Goal: Task Accomplishment & Management: Complete application form

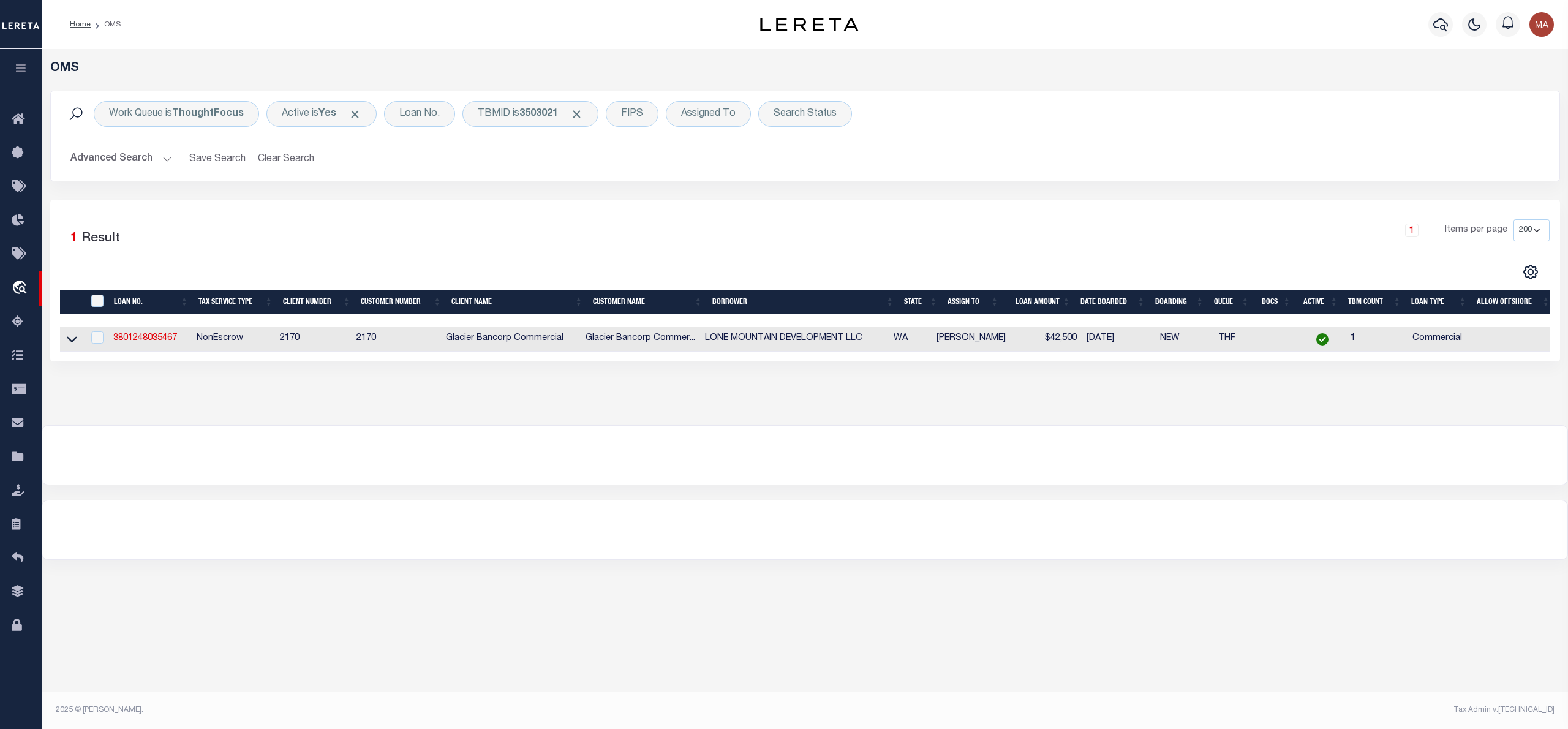
select select "200"
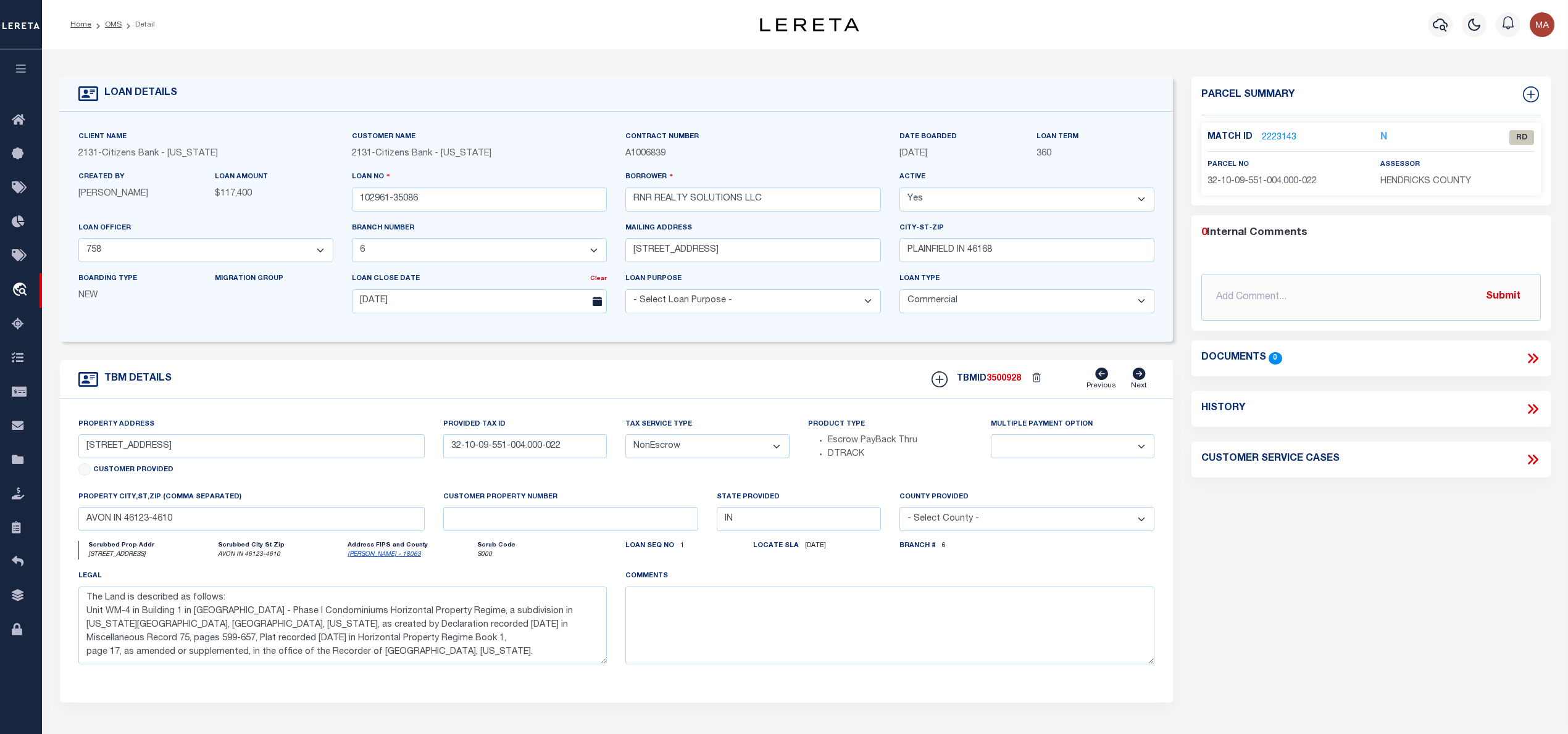
select select "200"
select select "4885"
select select "2432"
select select "20"
select select "NonEscrow"
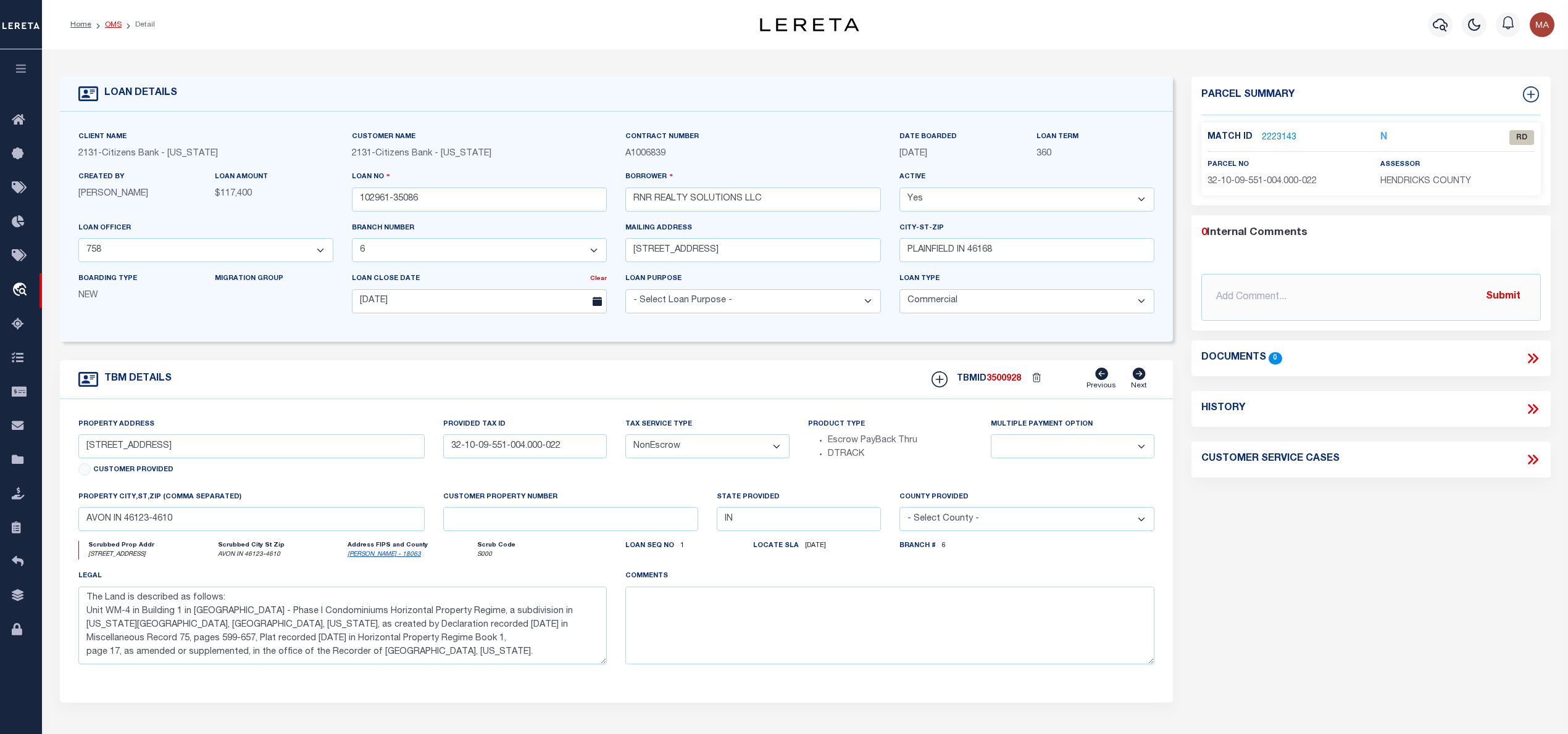
click at [112, 27] on link "OMS" at bounding box center [113, 25] width 17 height 7
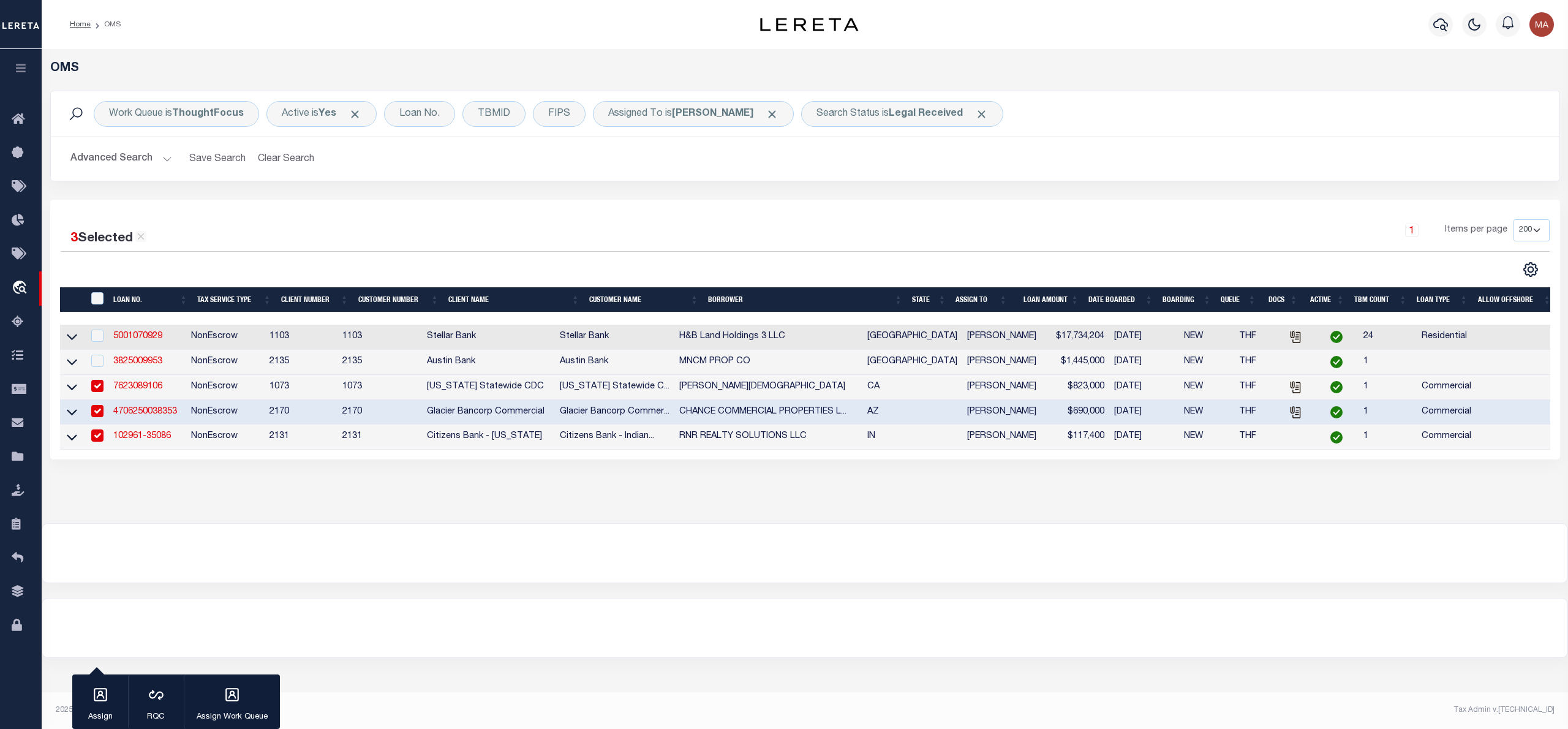
click at [150, 435] on td "102961-35086" at bounding box center [147, 437] width 78 height 25
checkbox input "false"
click at [149, 440] on link "102961-35086" at bounding box center [142, 436] width 57 height 9
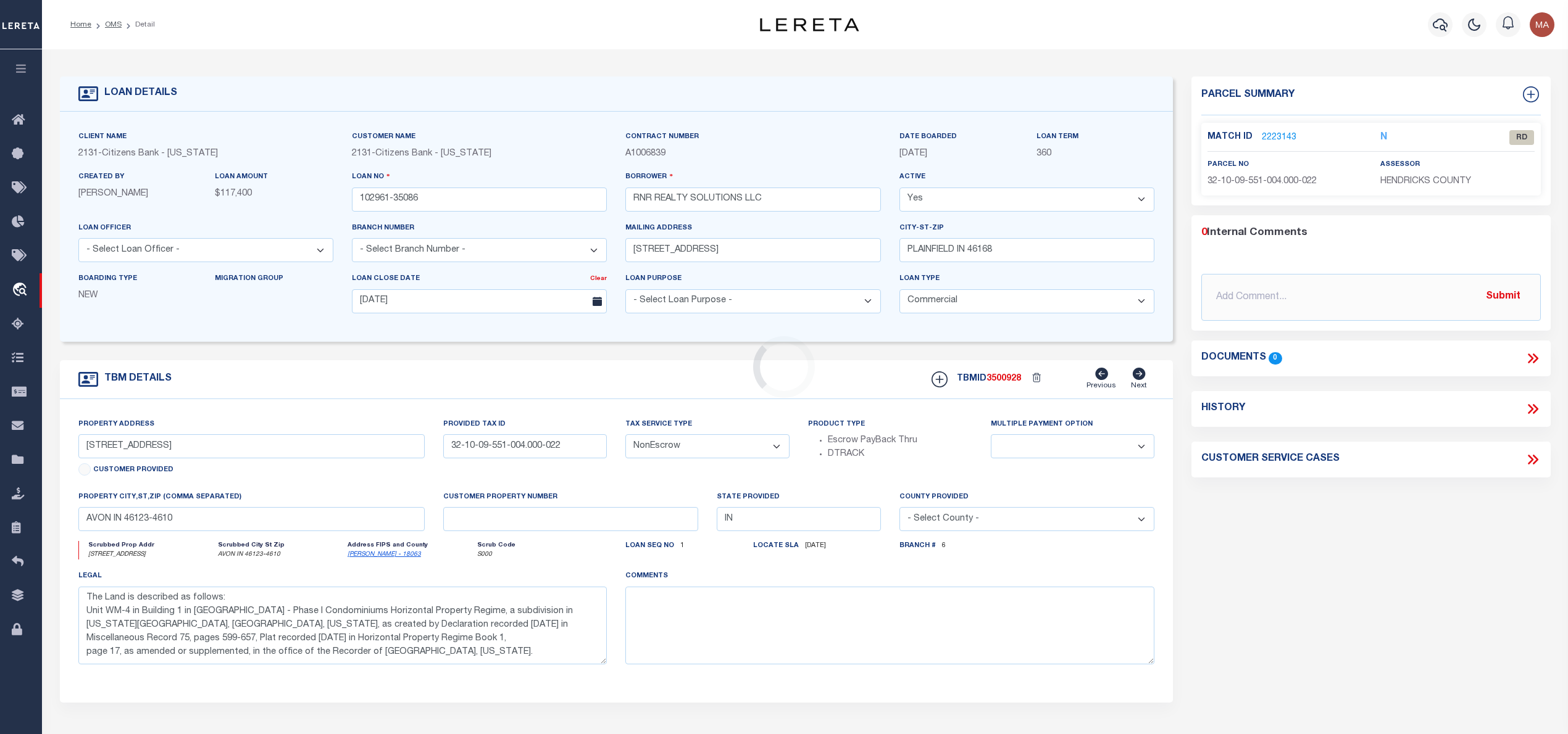
select select "4885"
select select "2432"
select select
type textarea "The Land is described as follows: Unit WM-4 in Building 1 in Fairway Hills - Ph…"
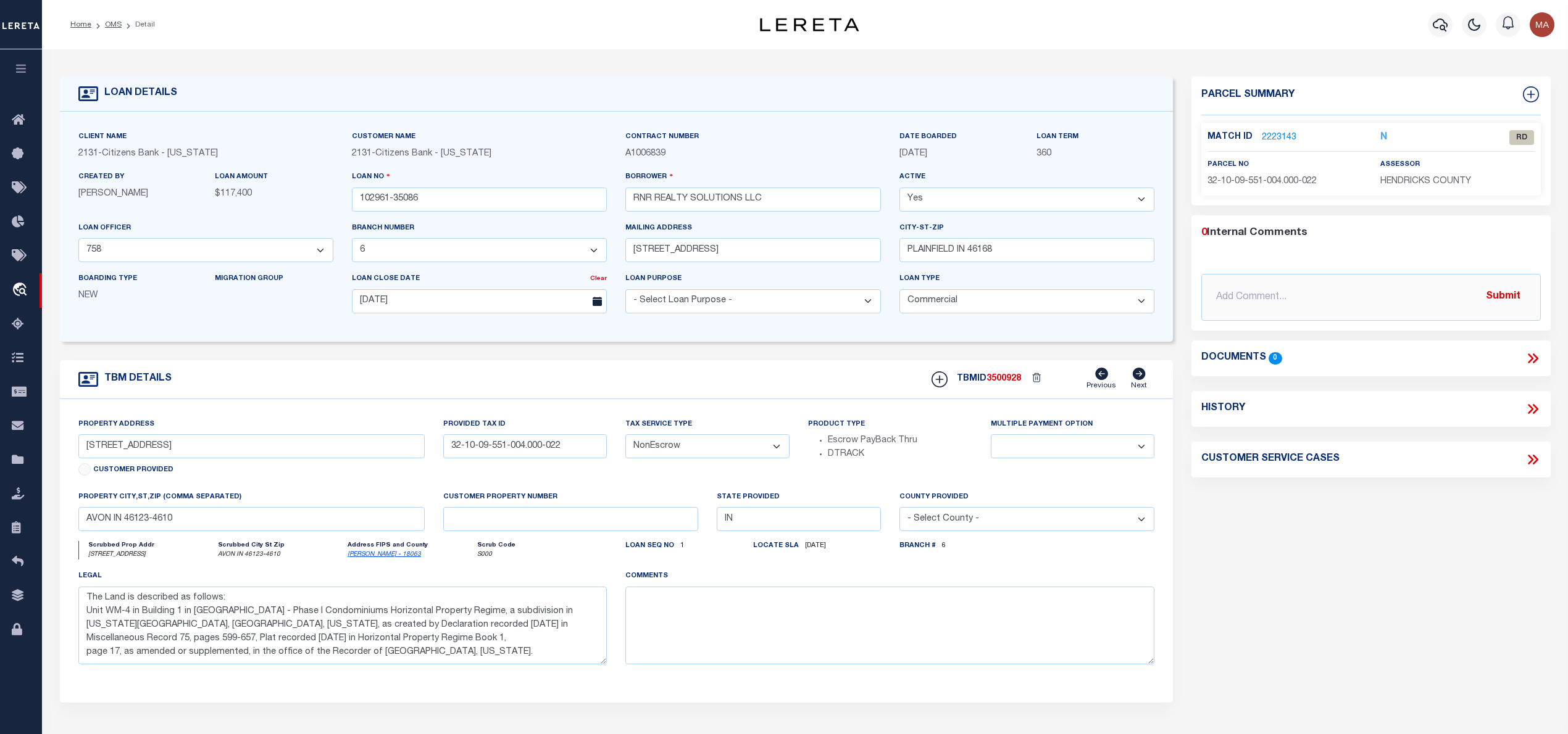
click at [1266, 138] on link "2223143" at bounding box center [1279, 138] width 35 height 13
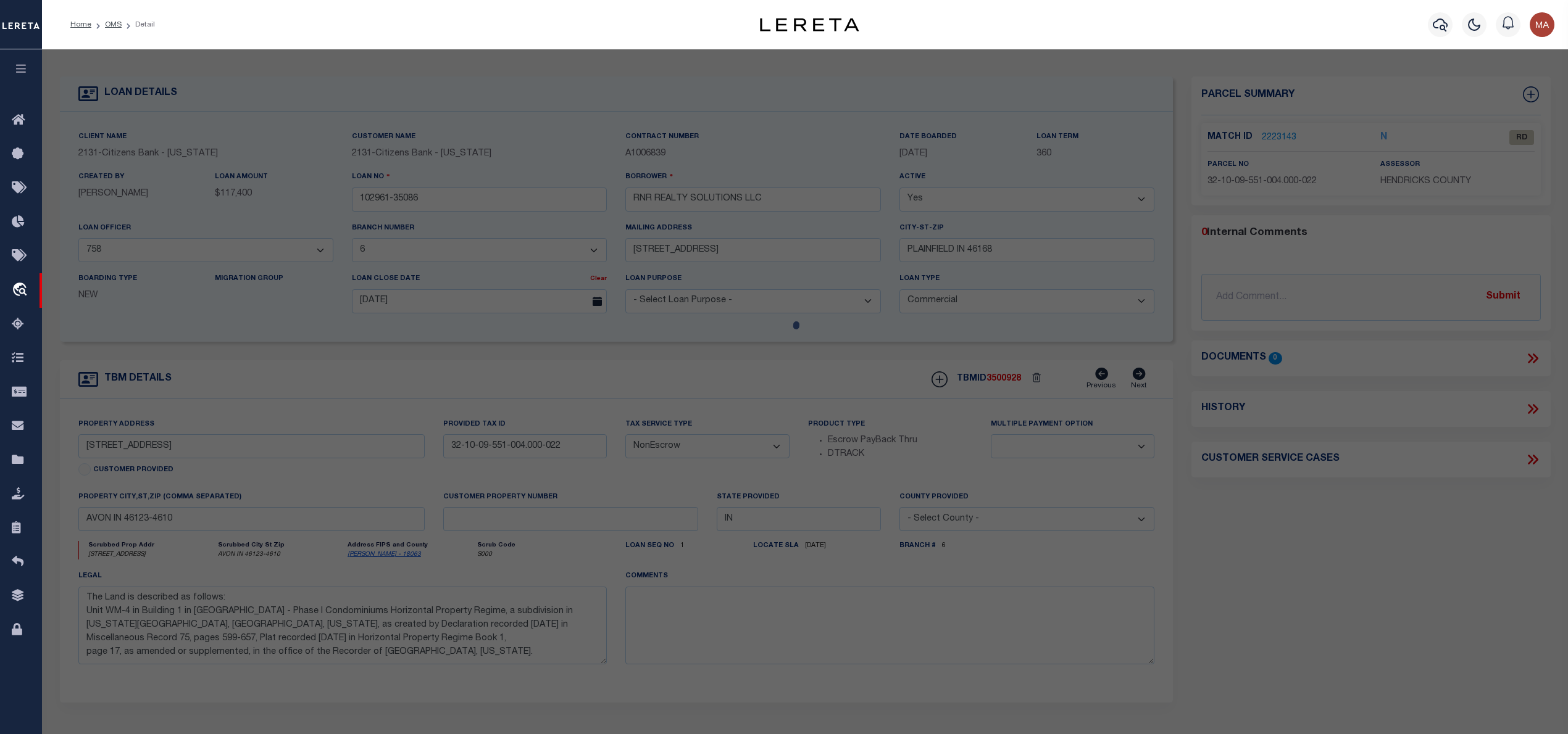
select select "AS"
select select
checkbox input "false"
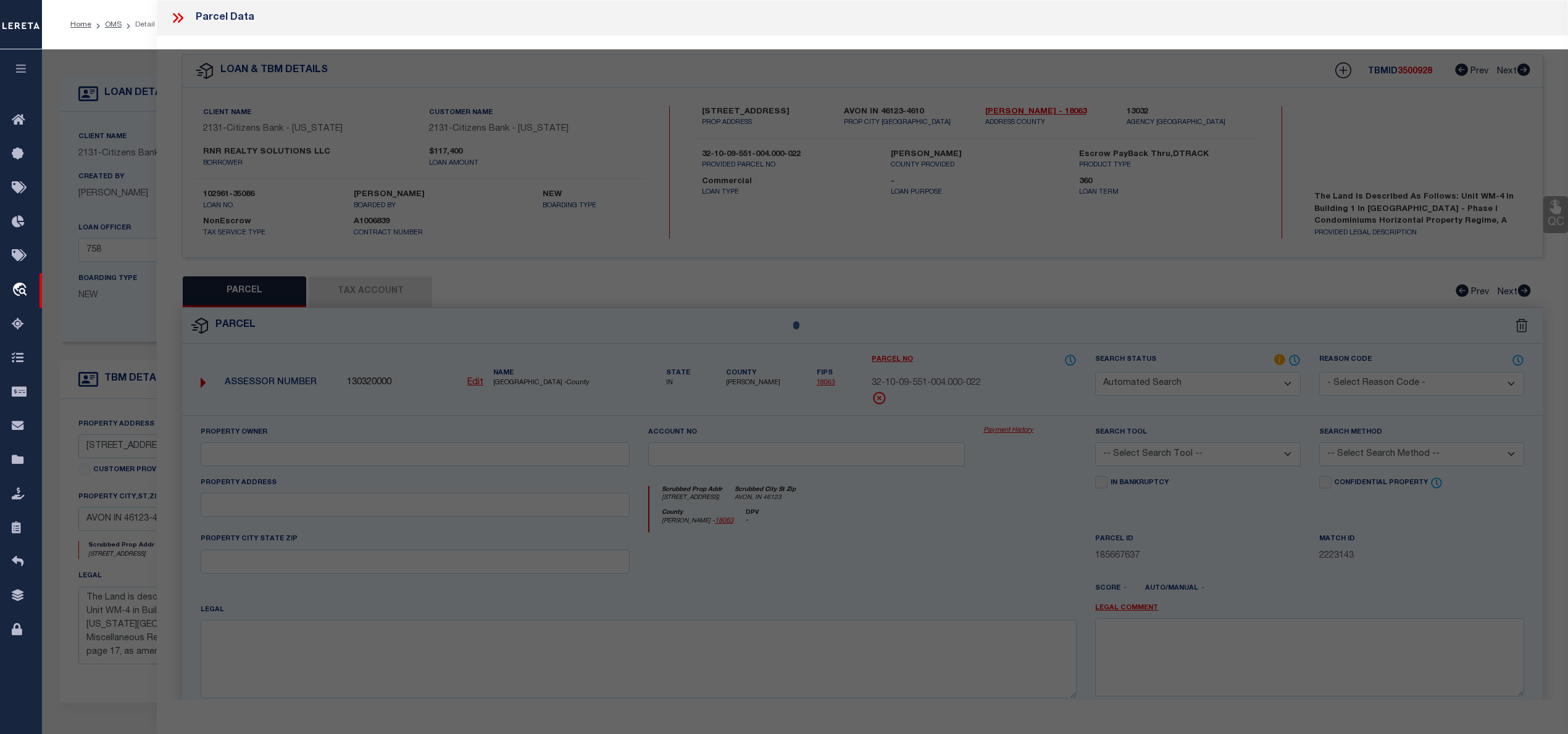
select select "RD"
type input "SCHROER,MERRIGAY"
select select "ATL"
select select "ADD"
type input "5081 VANTAGE POINT RD"
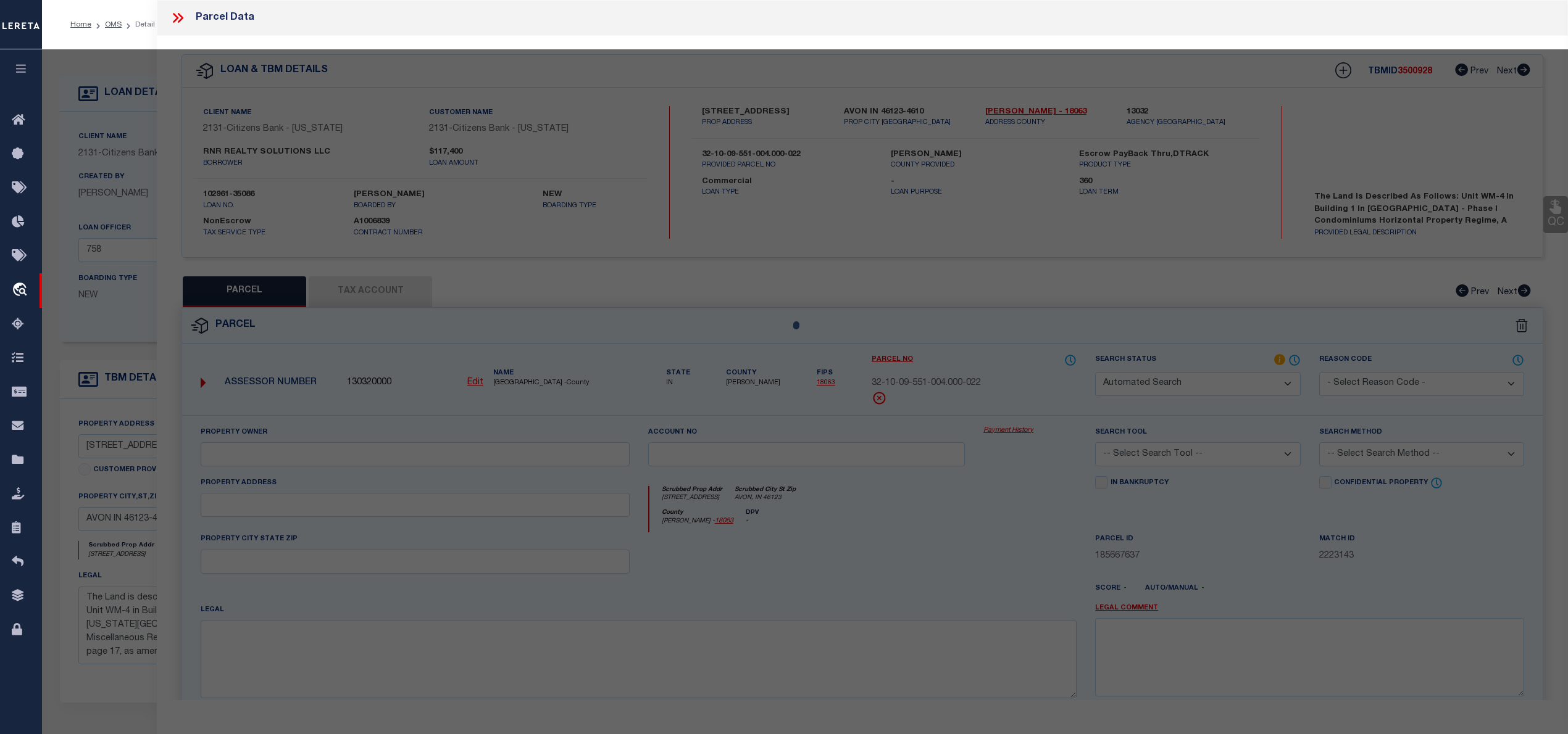
checkbox input "false"
type input "AVON, IN 46123"
type textarea "FAIRWAY HILLS PHASE I CONDOMIUMS BUILDING 1 UNIT WM-4-1 .04AC 1.0110% INT IN HPR"
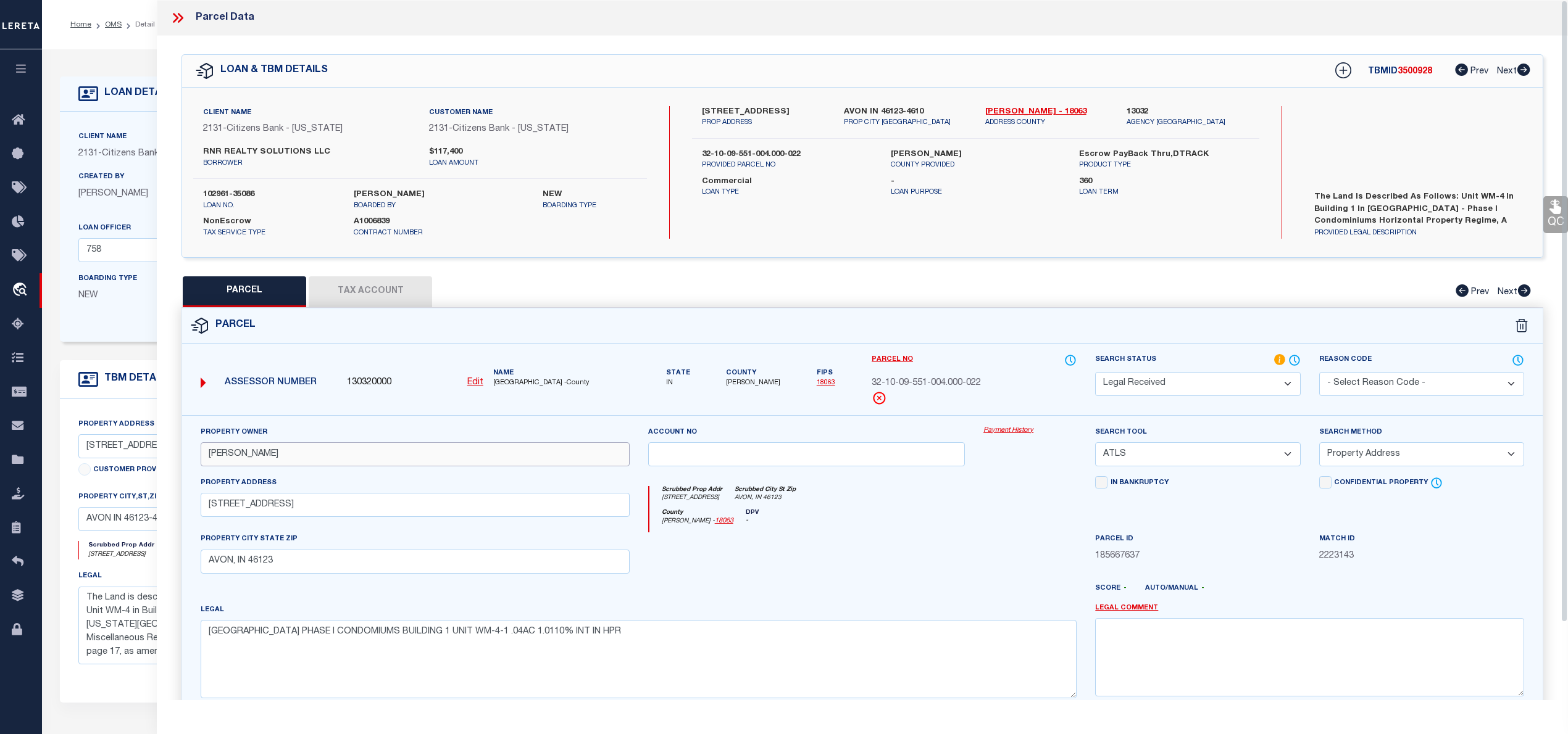
click at [235, 463] on input "SCHROER,MERRIGAY" at bounding box center [415, 454] width 429 height 24
paste input "RNR REALTY SOLUTIONS LLC"
type input "RNR REALTY SOLUTIONS LLC"
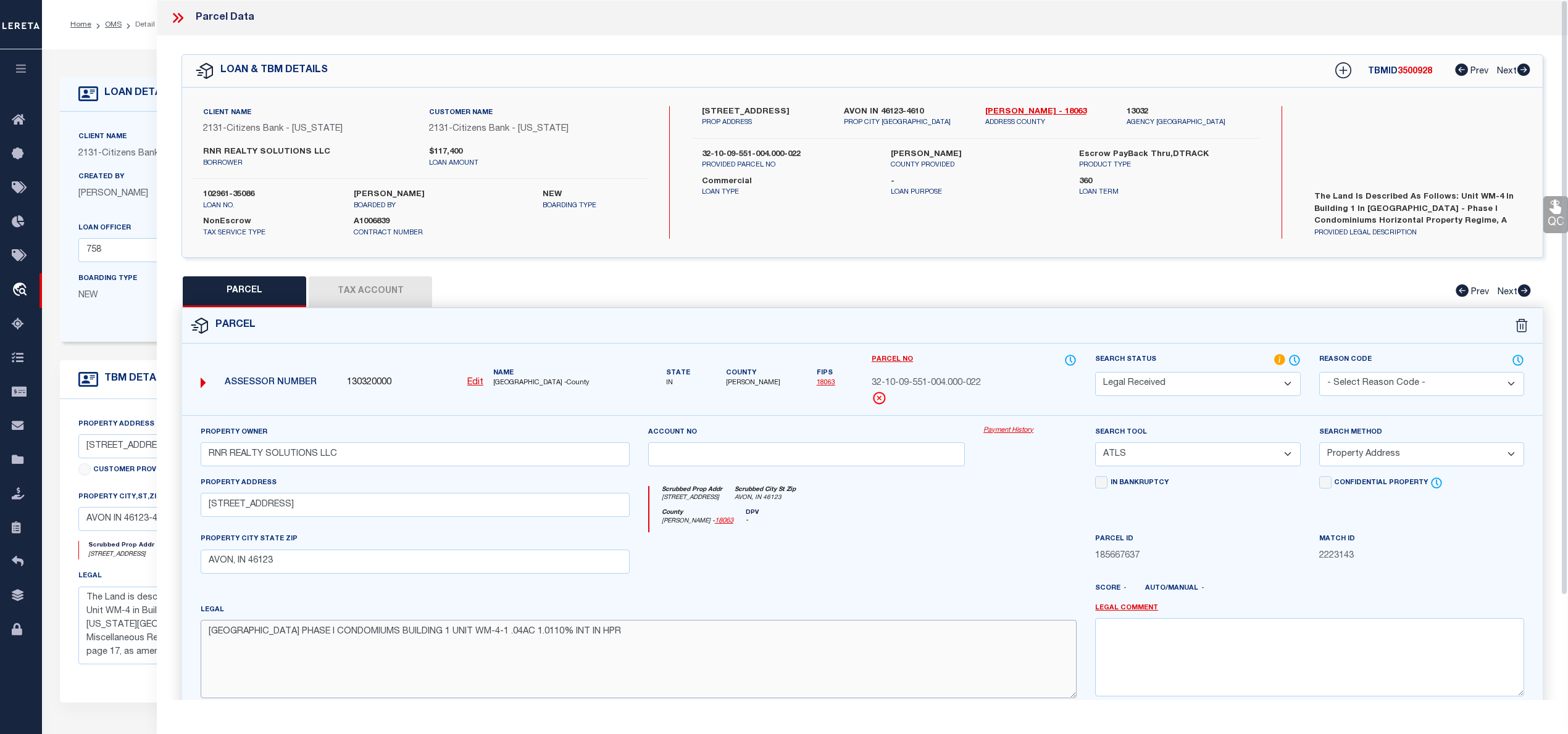
click at [537, 642] on textarea "FAIRWAY HILLS PHASE I CONDOMIUMS BUILDING 1 UNIT WM-4-1 .04AC 1.0110% INT IN HPR" at bounding box center [639, 659] width 876 height 78
paste textarea "airway Hills Phase I Condomiums Building 1 Unit Wm-4-1 .04ac 12.104-WM-4"
type textarea "Fairway Hills Phase I Condomiums Building 1 Unit Wm-4-1 .04ac 12.104-WM-4"
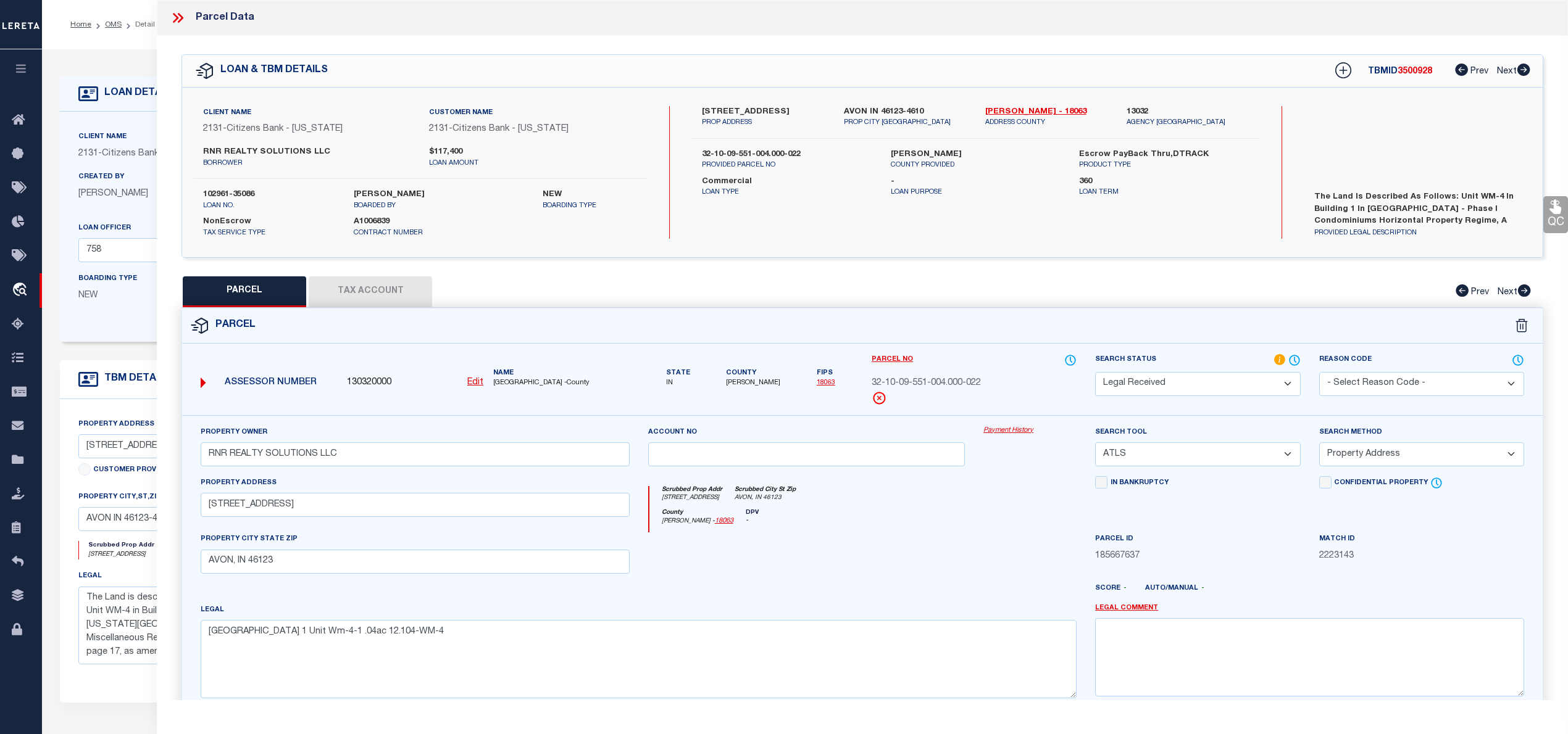
click at [1129, 383] on select "Automated Search Bad Parcel Complete Duplicate Parcel High Dollar Reporting In …" at bounding box center [1198, 384] width 205 height 24
select select "PC"
click at [1096, 372] on select "Automated Search Bad Parcel Complete Duplicate Parcel High Dollar Reporting In …" at bounding box center [1198, 384] width 205 height 24
click at [1157, 454] on select "-- Select Search Tool -- 3rd Party Website Agency File Agency Website ATLS CNV-…" at bounding box center [1198, 454] width 205 height 24
select select "AGW"
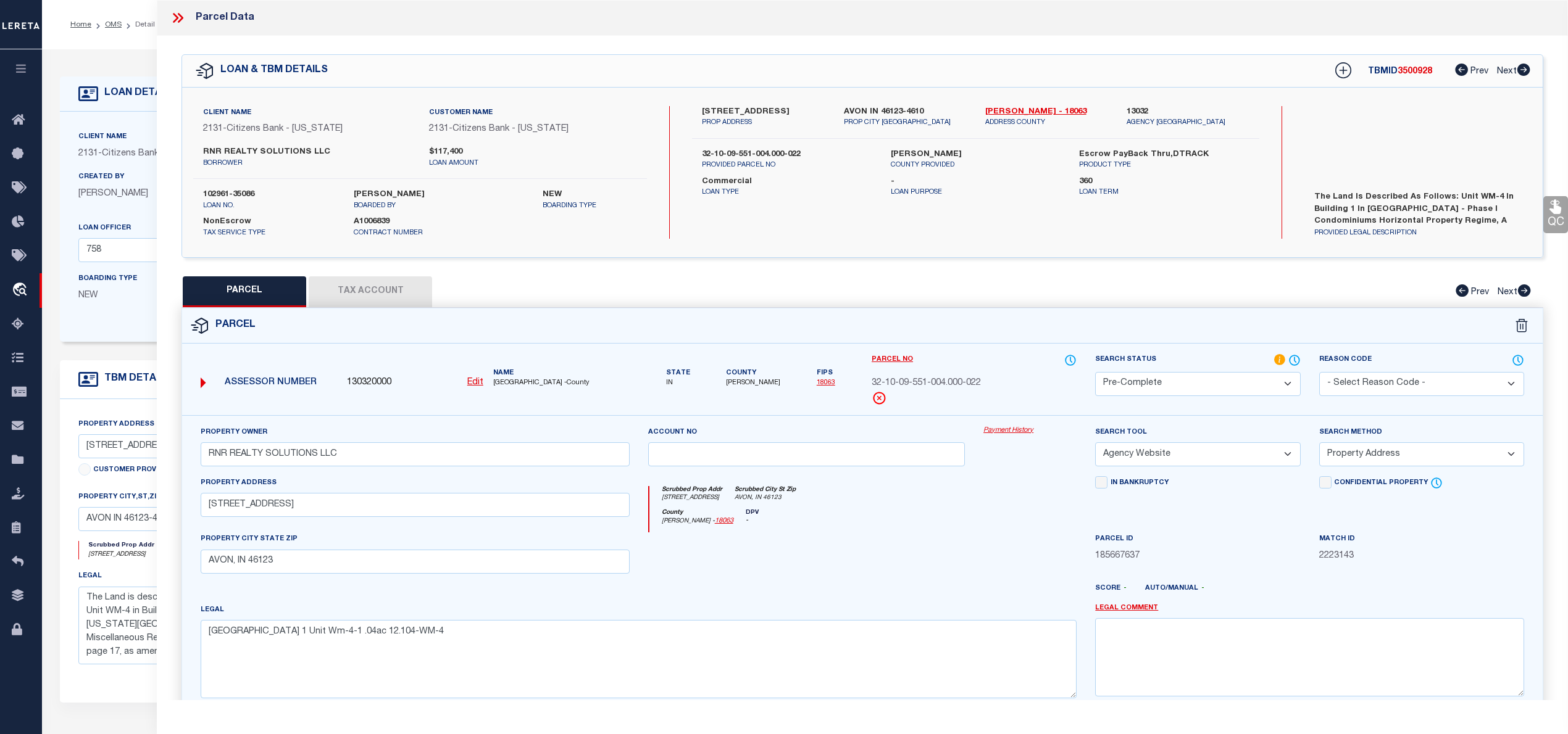
click at [1096, 444] on select "-- Select Search Tool -- 3rd Party Website Agency File Agency Website ATLS CNV-…" at bounding box center [1198, 454] width 205 height 24
click at [1408, 457] on select "-- Select Search Method -- Property Address Legal Liability Info Provided" at bounding box center [1422, 454] width 205 height 24
select select "LEG"
click at [1319, 444] on select "-- Select Search Method -- Property Address Legal Liability Info Provided" at bounding box center [1422, 454] width 205 height 24
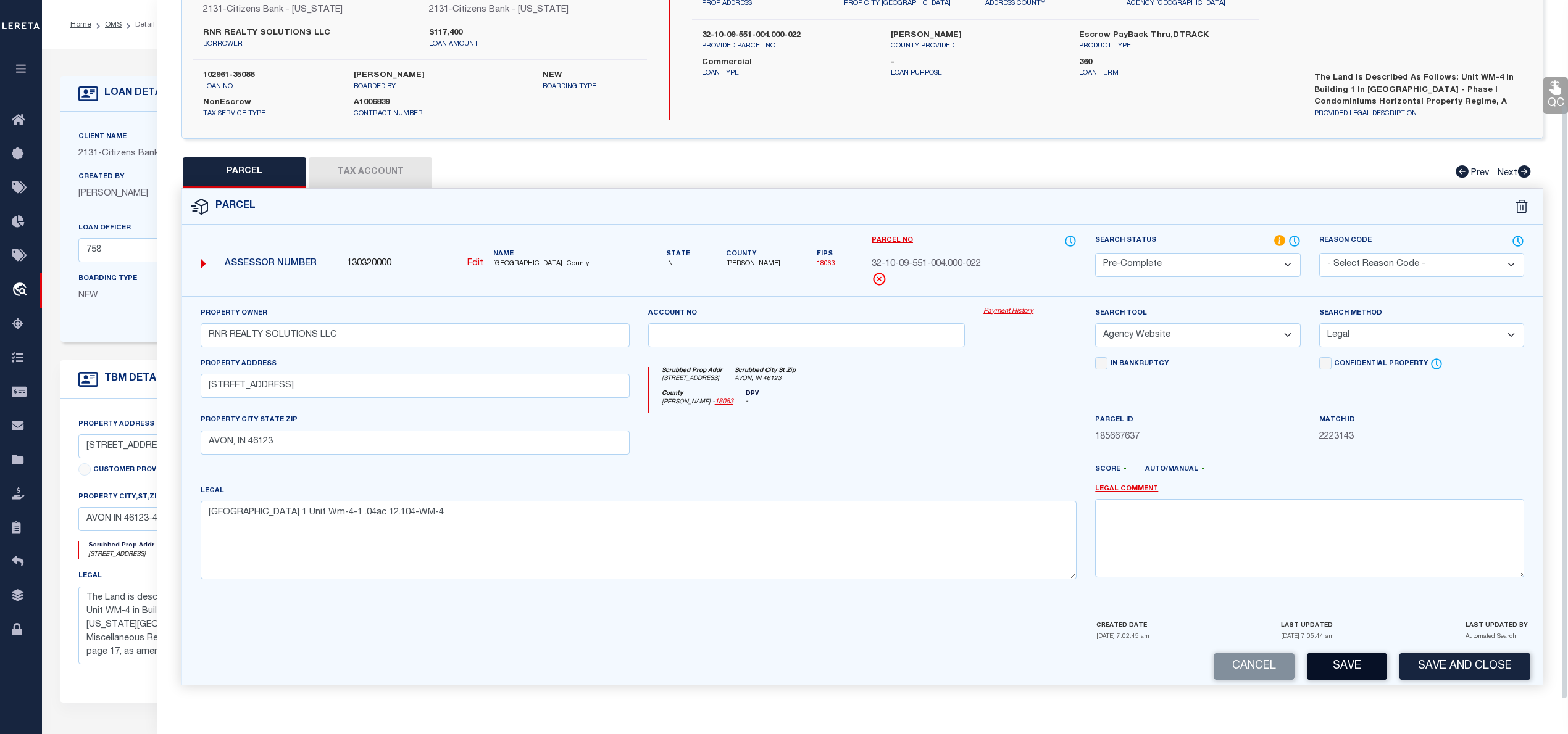
click at [1327, 664] on button "Save" at bounding box center [1347, 667] width 80 height 27
select select "AS"
select select
checkbox input "false"
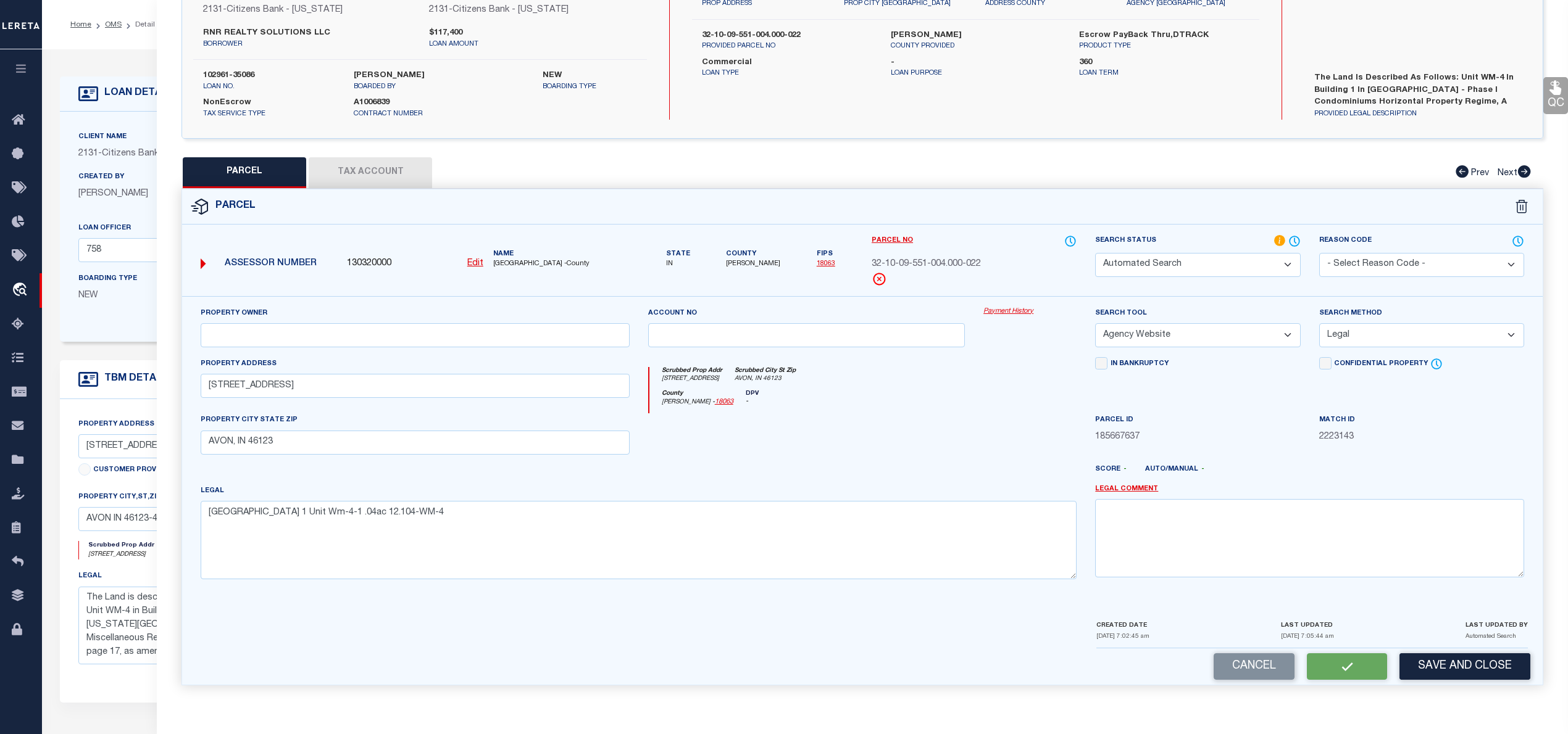
checkbox input "false"
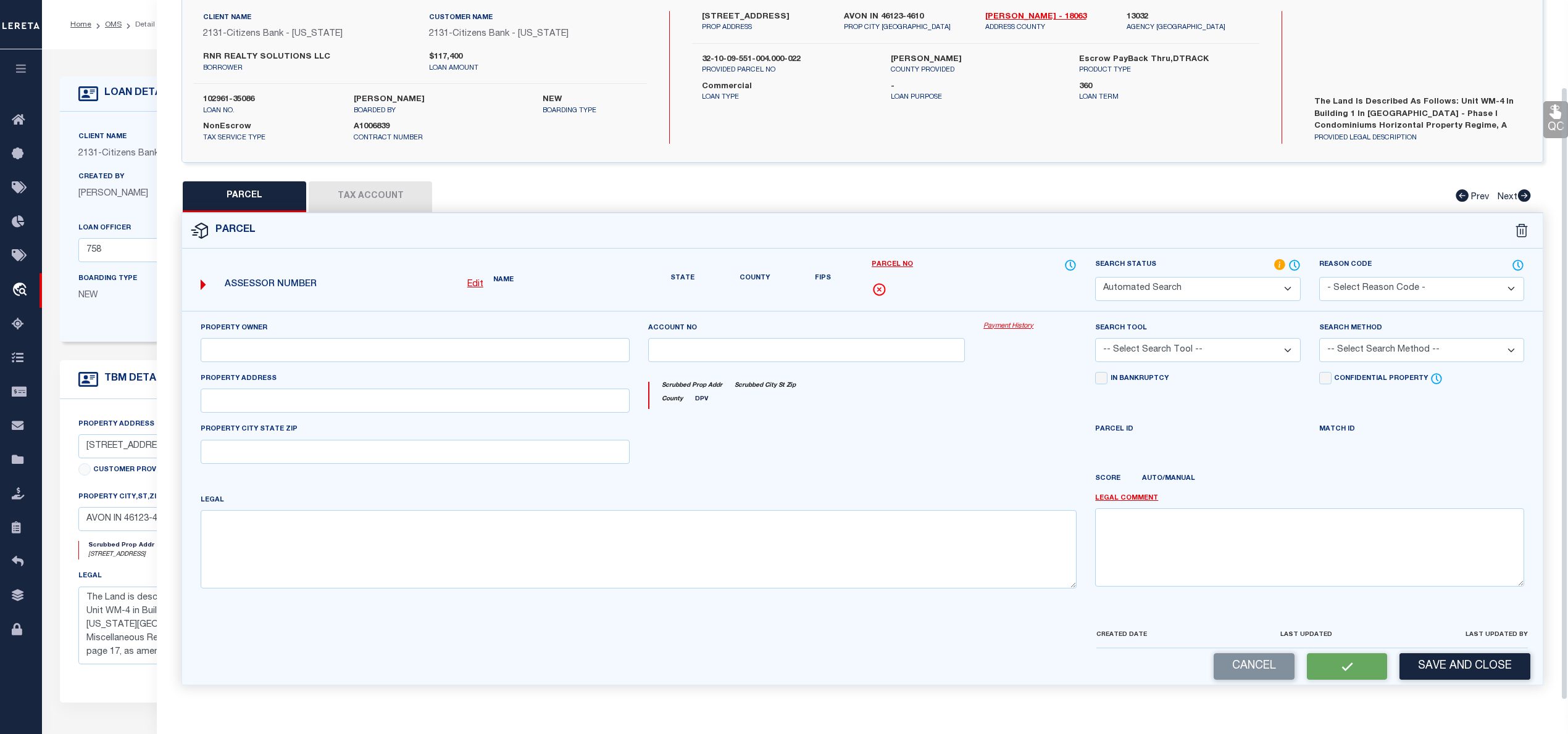
select select "PC"
type input "RNR REALTY SOLUTIONS LLC"
select select "AGW"
select select "LEG"
type input "5081 VANTAGE POINT RD"
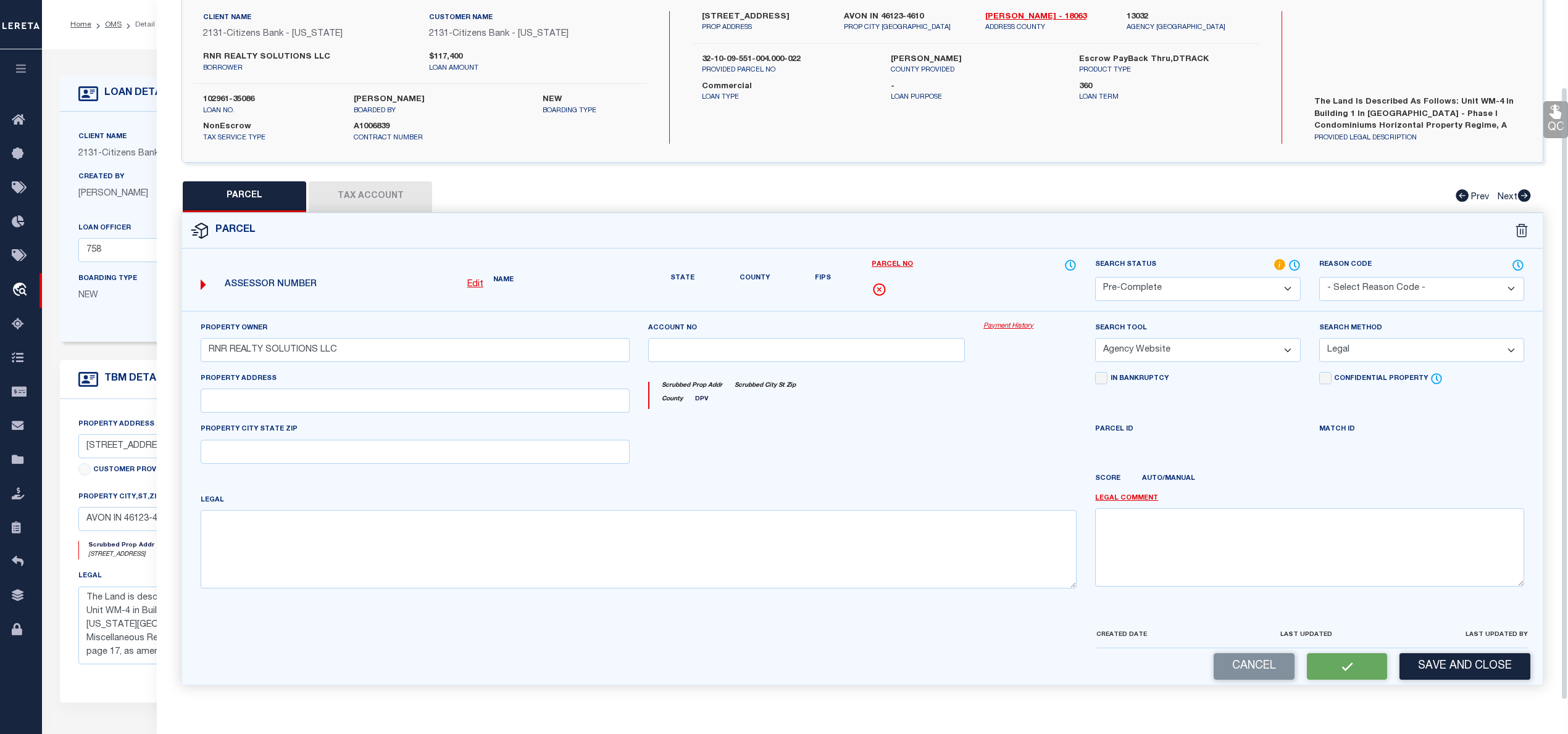
type input "AVON, IN 46123"
type textarea "Fairway Hills Phase I Condomiums Building 1 Unit Wm-4-1 .04ac 12.104-WM-4"
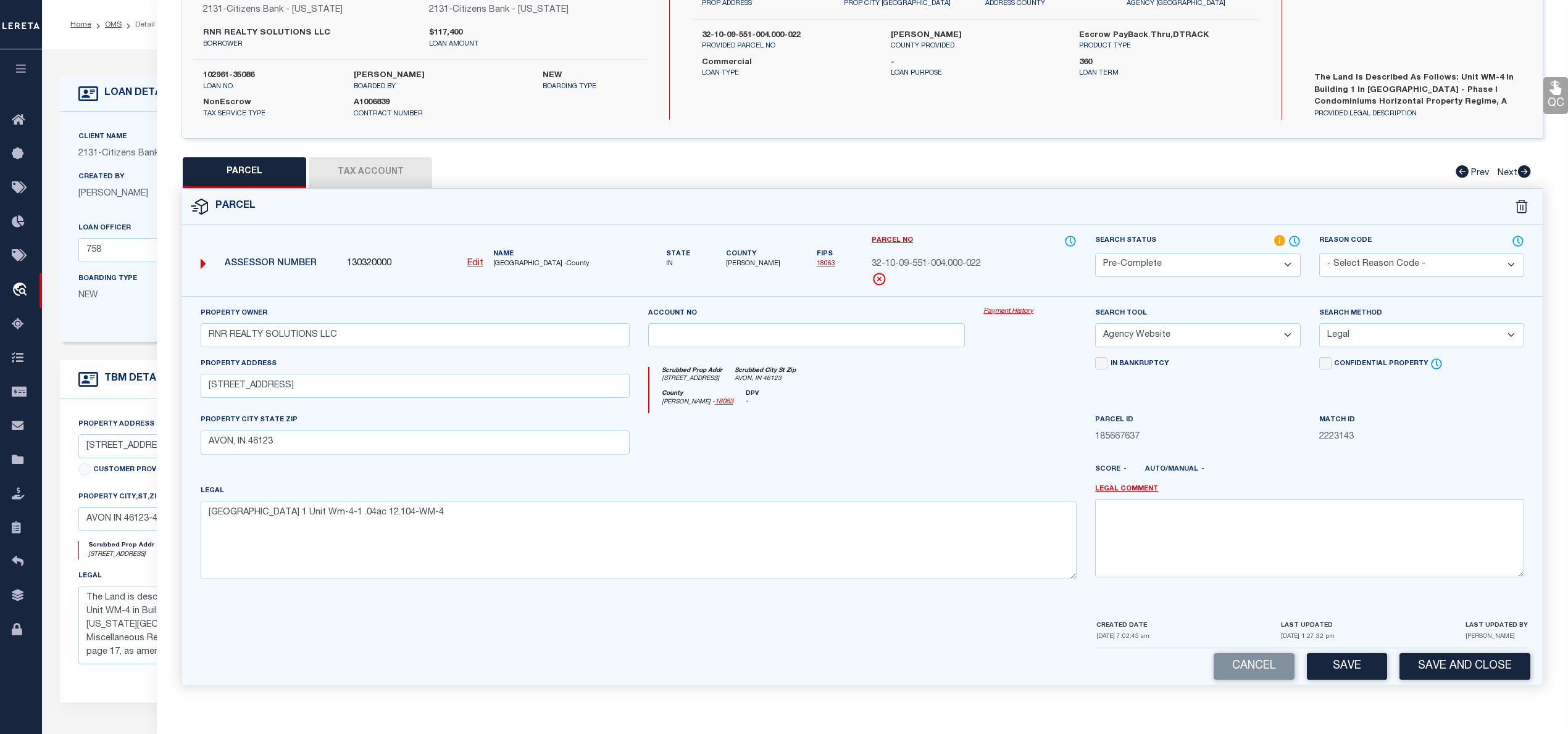
click at [373, 159] on button "Tax Account" at bounding box center [371, 173] width 124 height 31
select select "100"
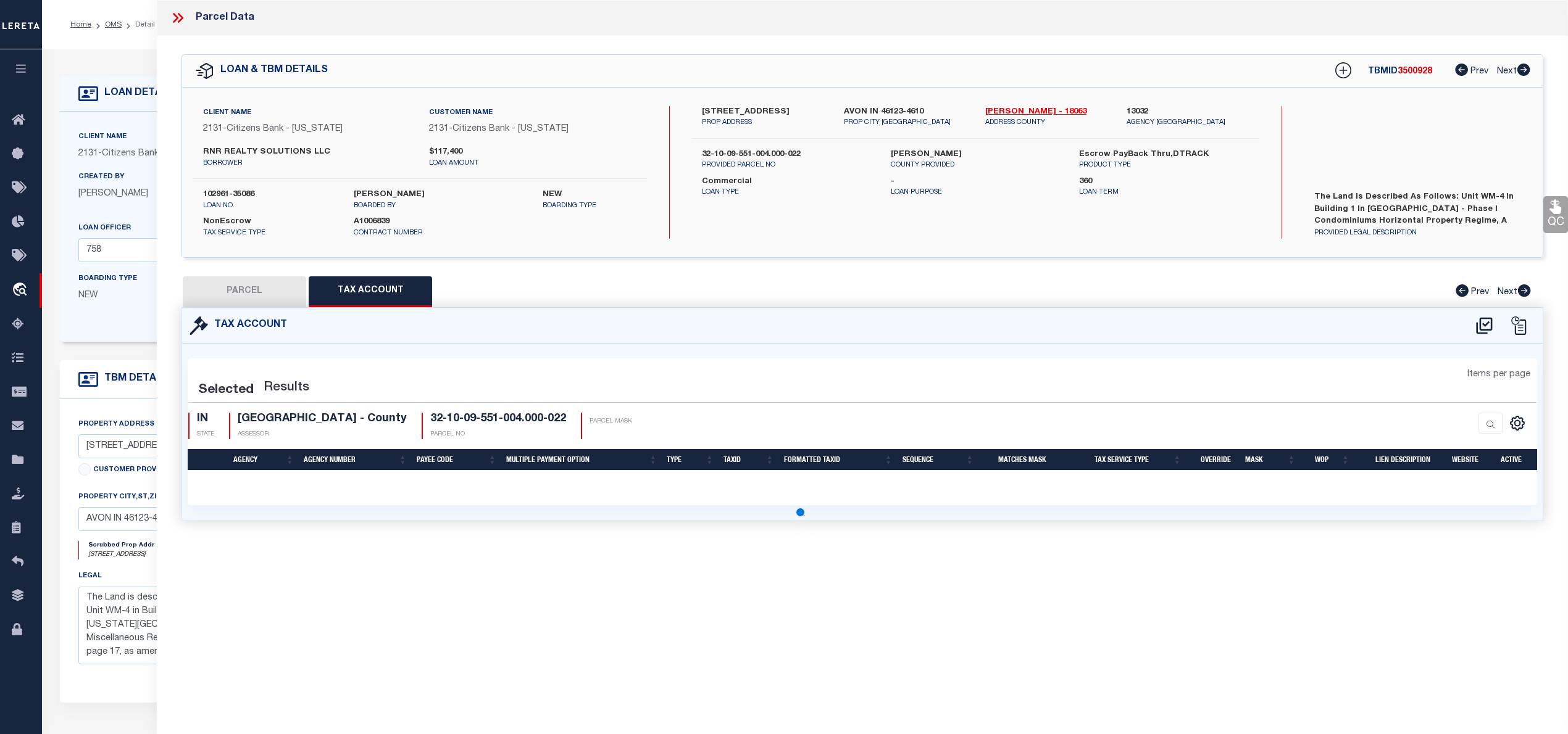
scroll to position [0, 0]
select select "100"
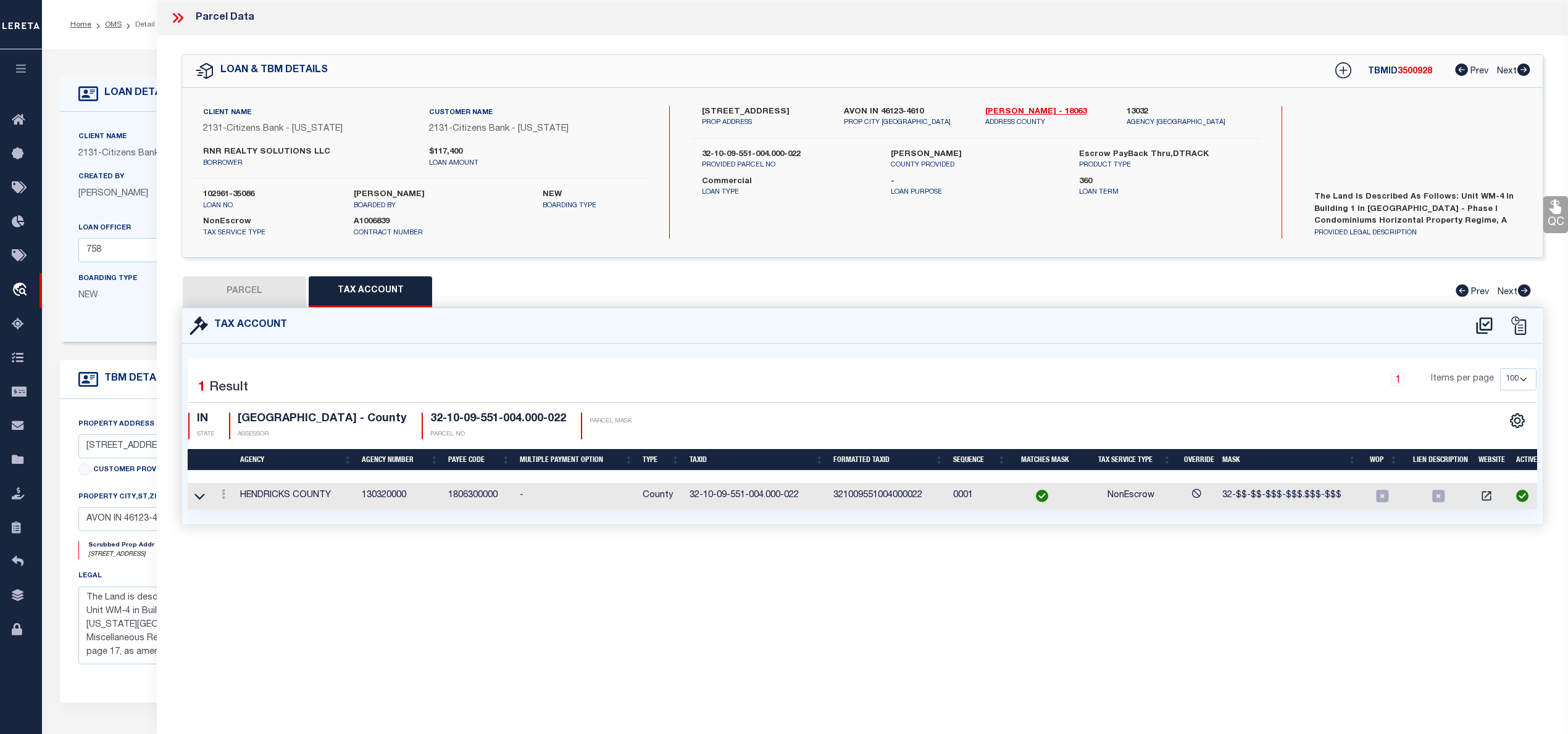
click at [249, 282] on button "PARCEL" at bounding box center [245, 292] width 124 height 31
select select "AS"
select select
checkbox input "false"
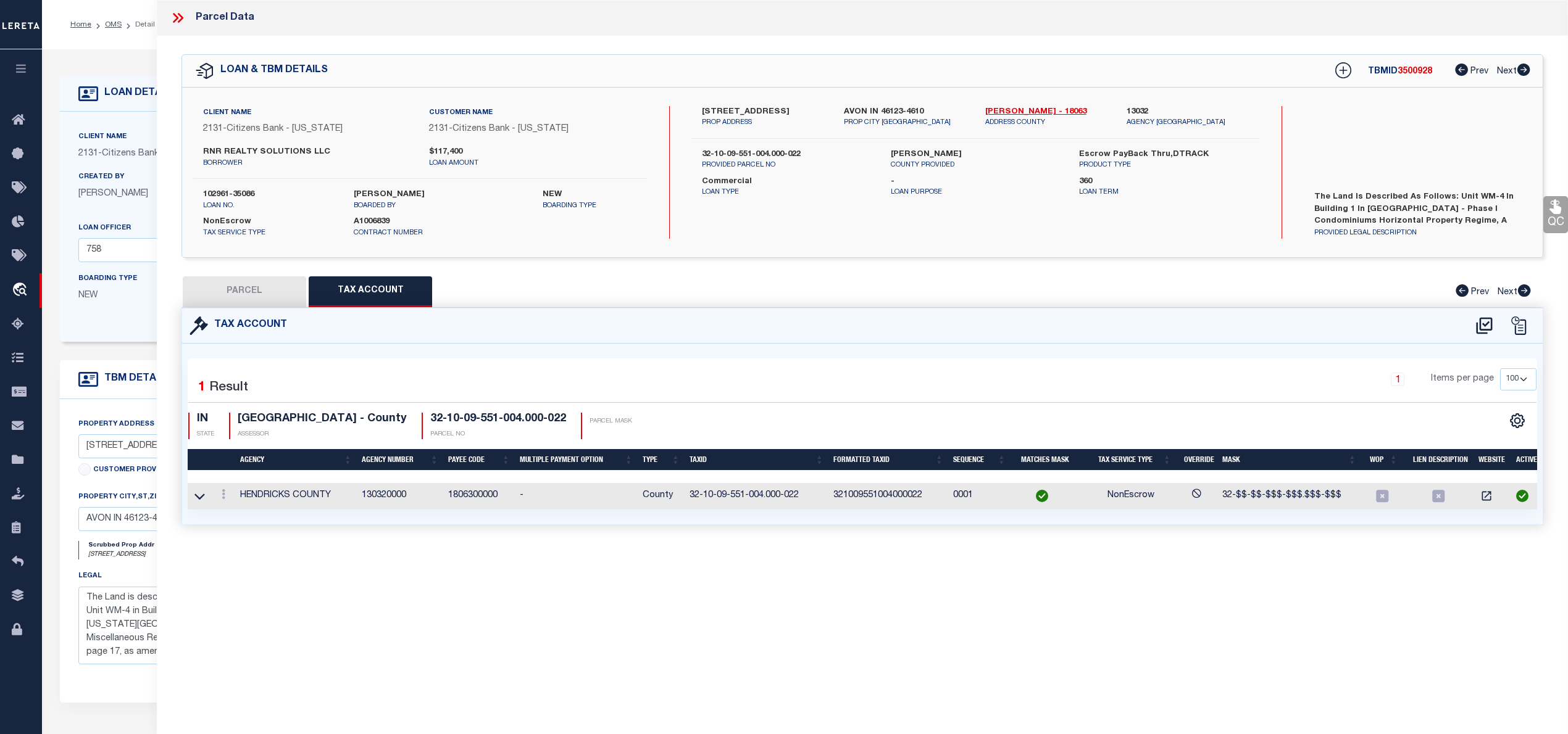
checkbox input "false"
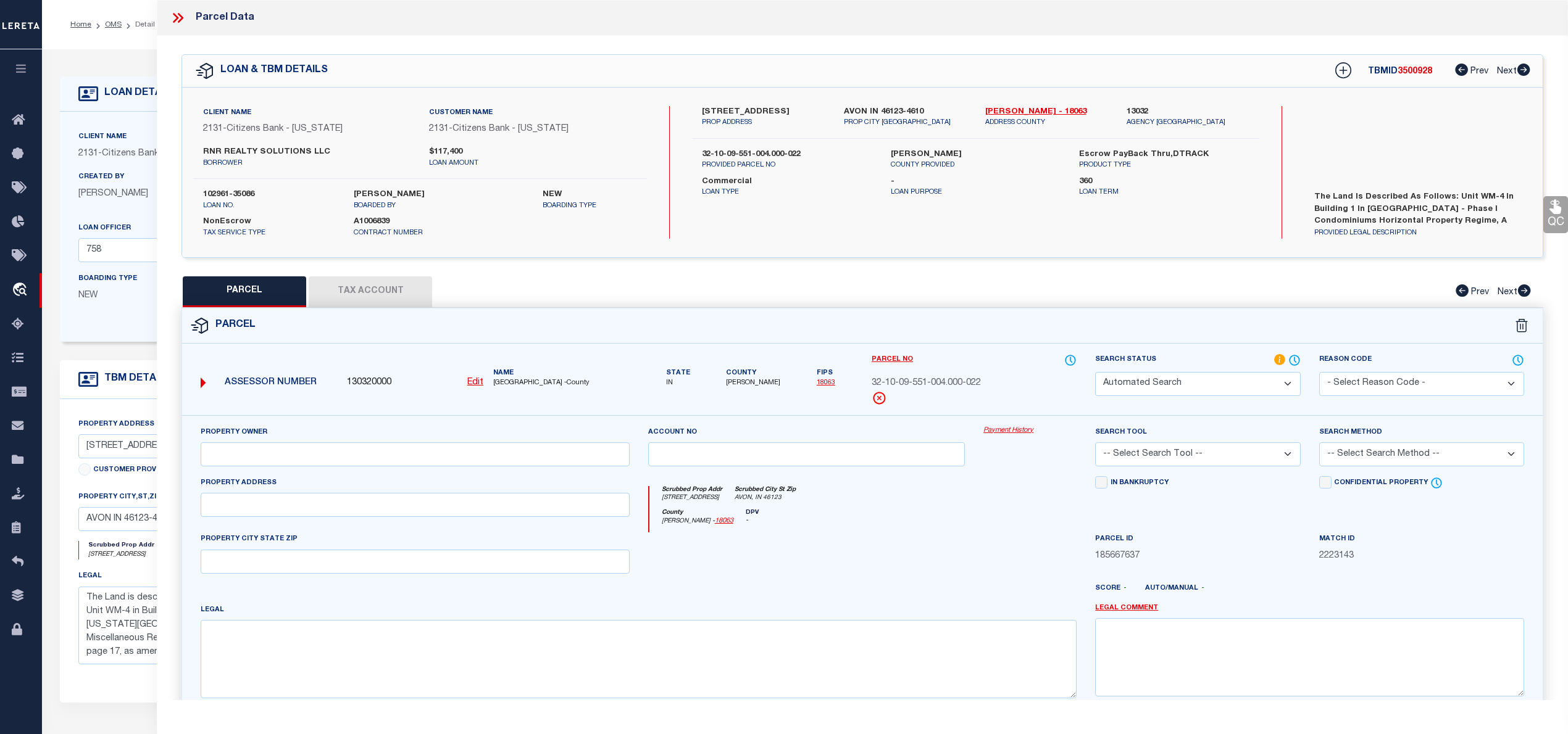
select select "PC"
type input "RNR REALTY SOLUTIONS LLC"
select select "AGW"
select select "LEG"
type input "5081 VANTAGE POINT RD"
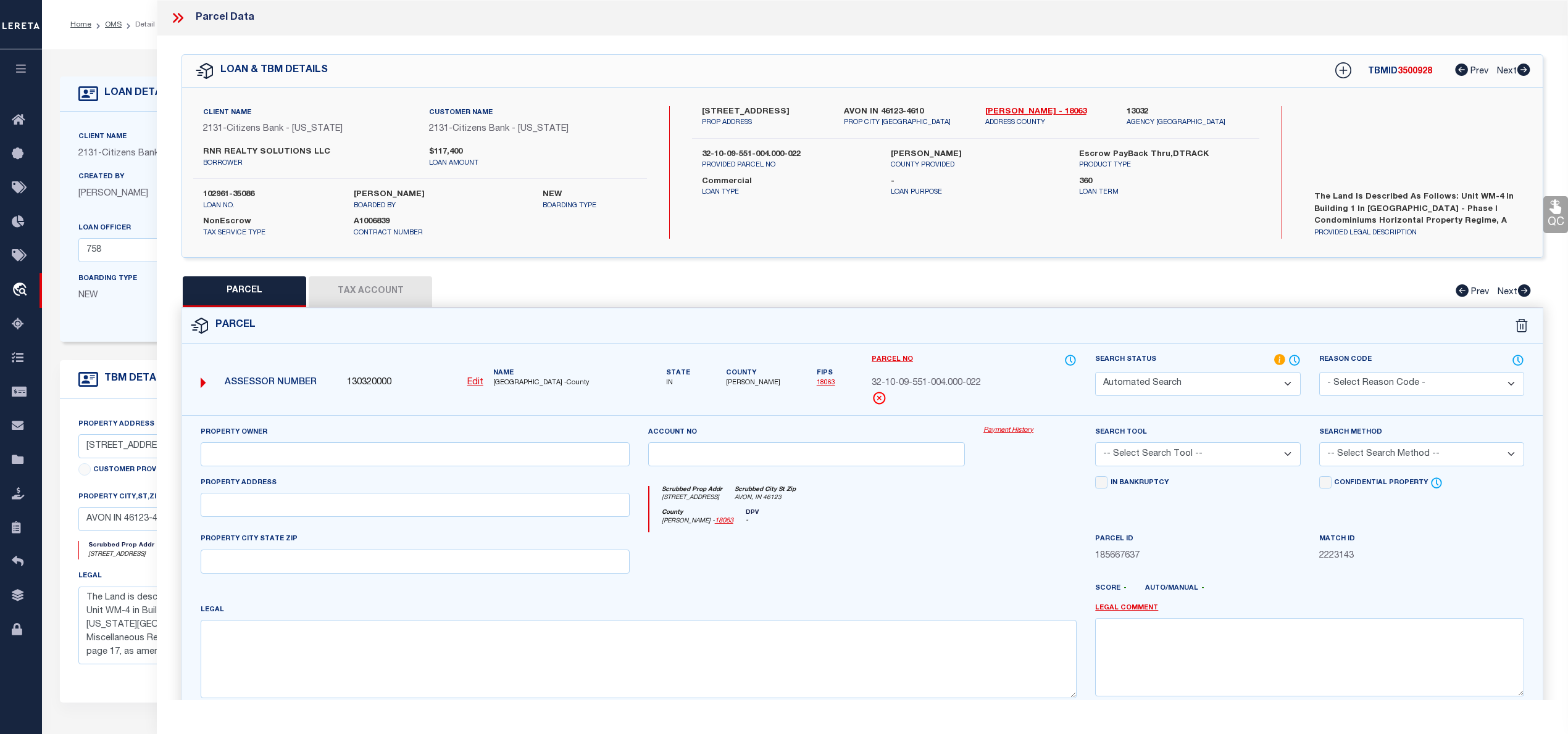
type input "AVON, IN 46123"
type textarea "Fairway Hills Phase I Condomiums Building 1 Unit Wm-4-1 .04ac 12.104-WM-4"
click at [184, 16] on icon at bounding box center [178, 18] width 16 height 16
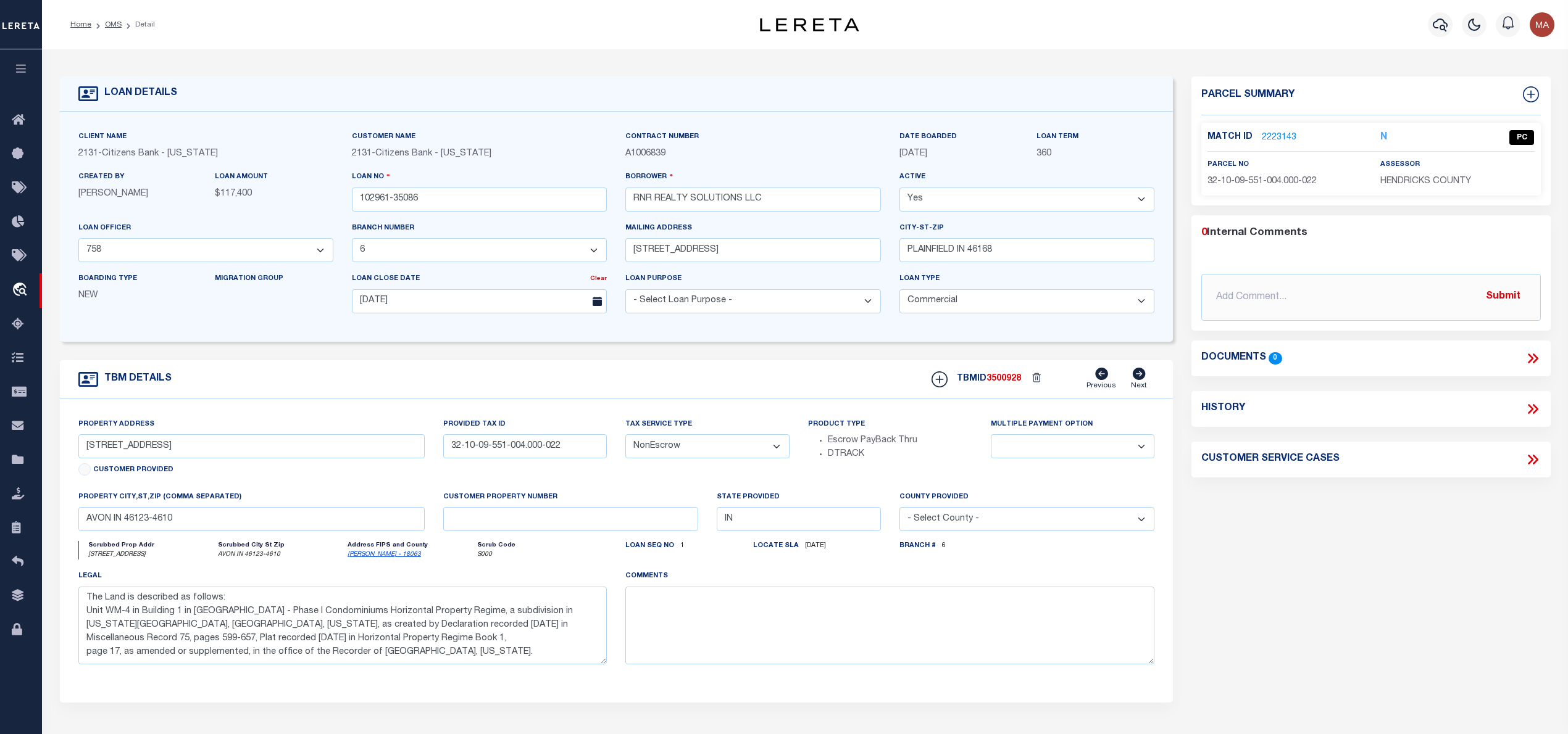
click at [1267, 137] on link "2223143" at bounding box center [1279, 138] width 35 height 13
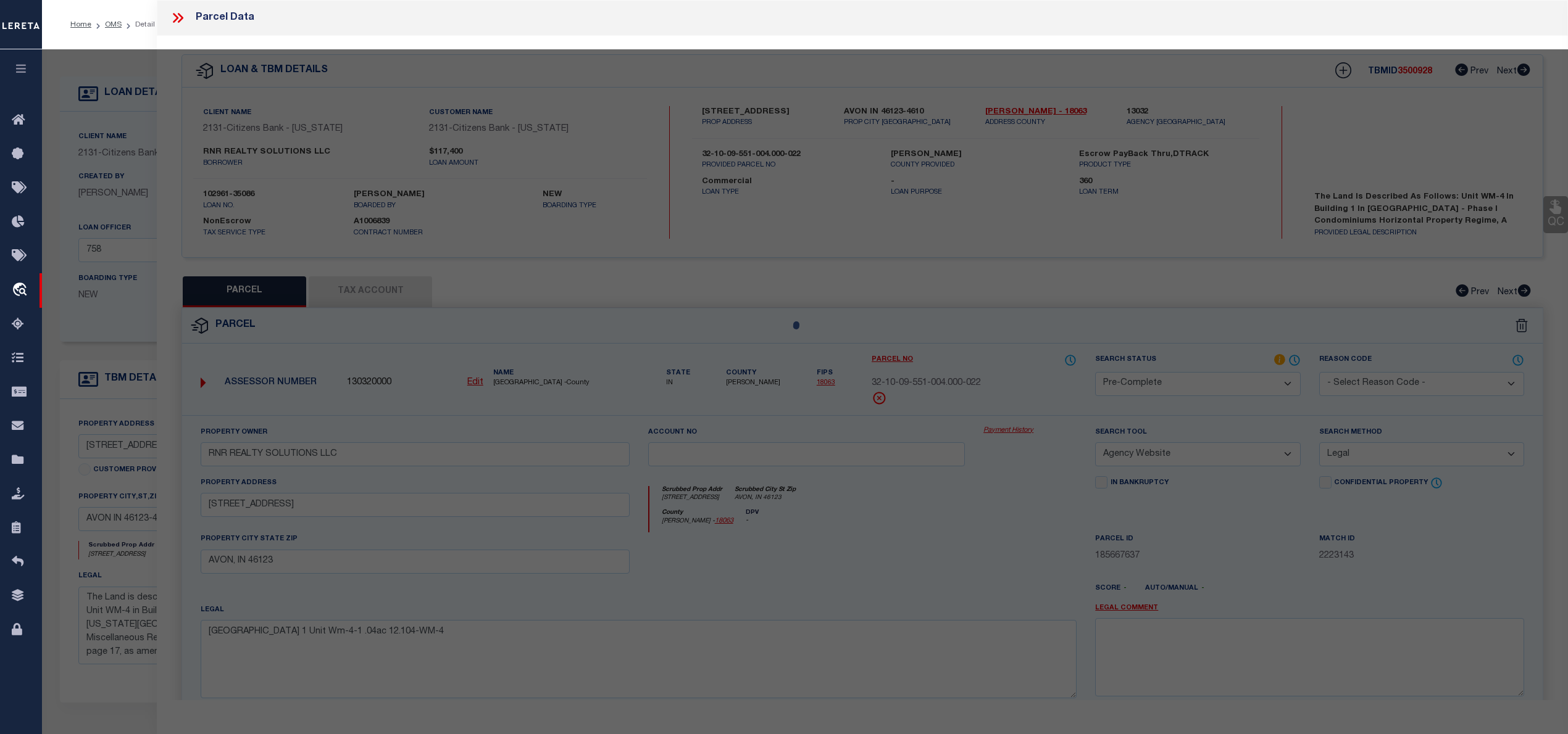
select select "AS"
select select
checkbox input "false"
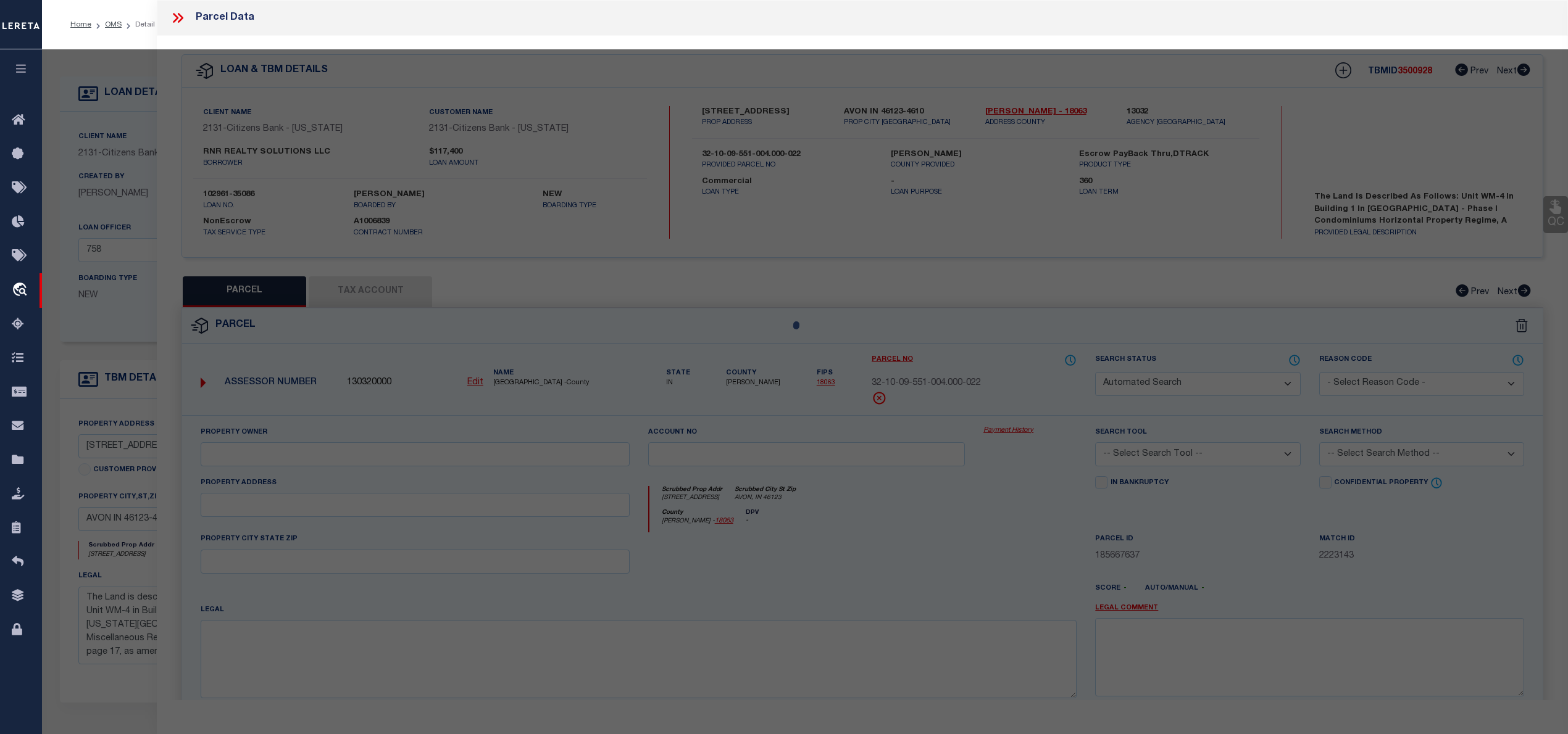
select select "QC"
type input "RNR REALTY SOLUTIONS LLC"
select select "AGW"
select select "LEG"
type input "5081 VANTAGE POINT RD"
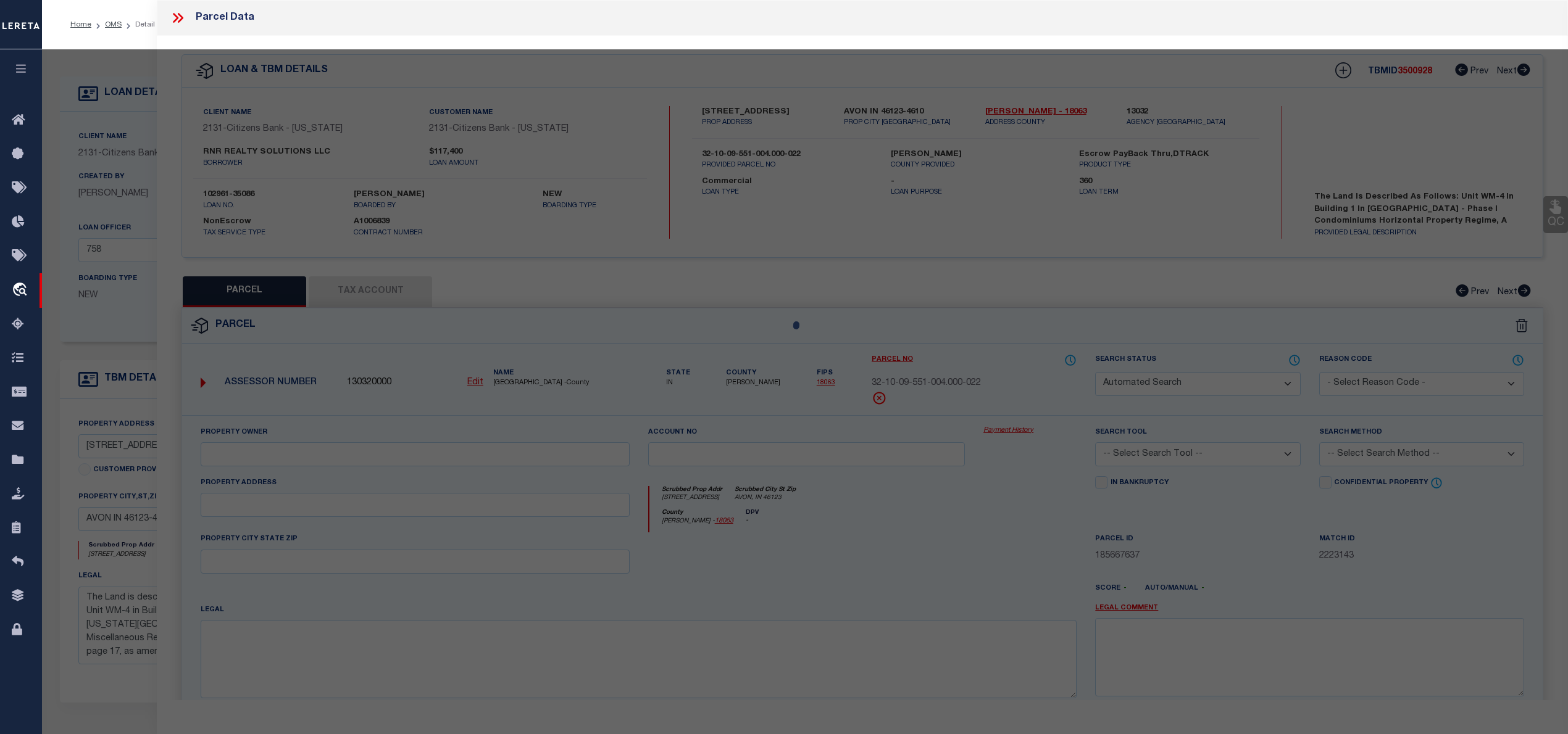
type input "AVON, IN 46123"
type textarea "Fairway Hills Phase I Condomiums Building 1 Unit Wm-4-1 .04ac 12.104-WM-4"
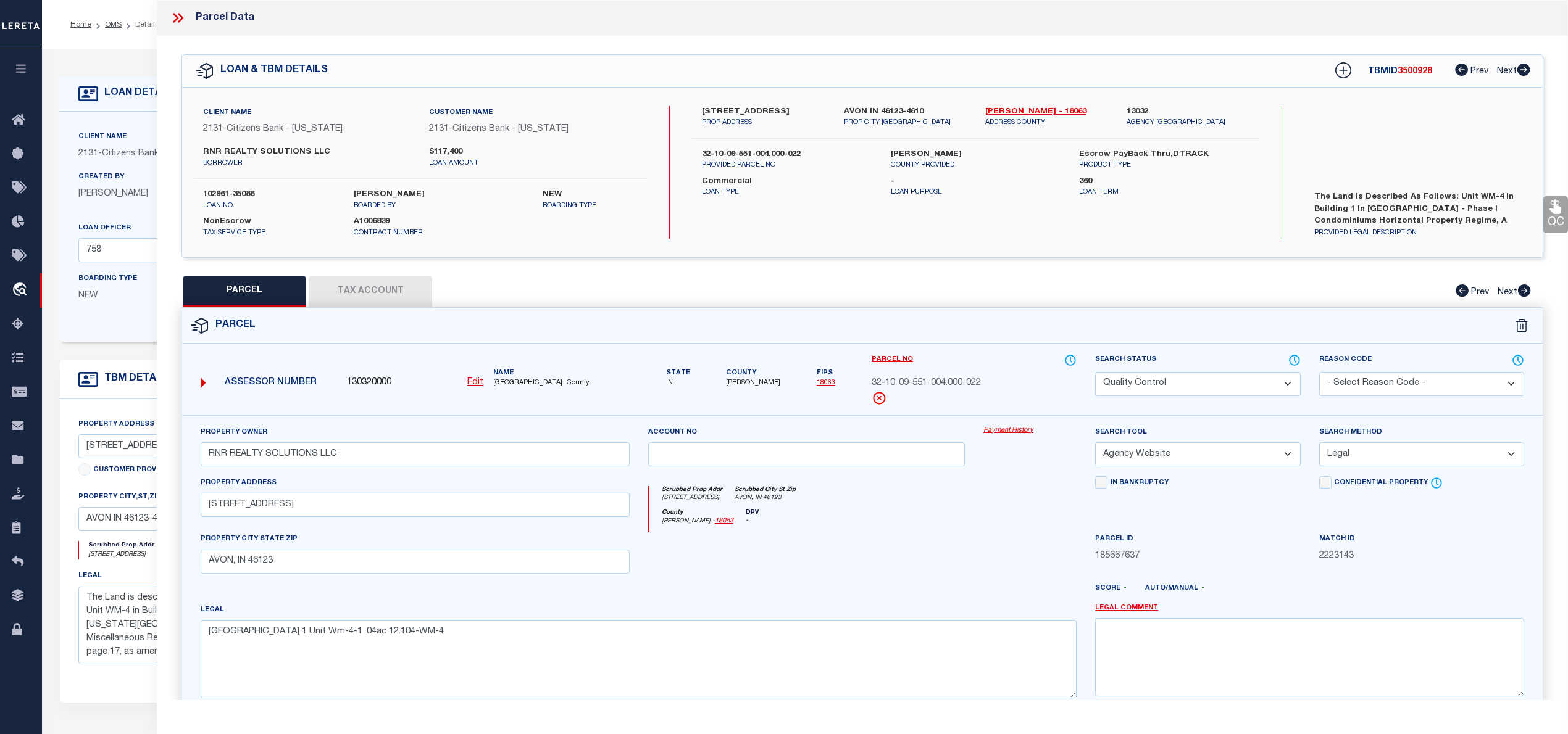
click at [176, 21] on icon at bounding box center [176, 17] width 5 height 10
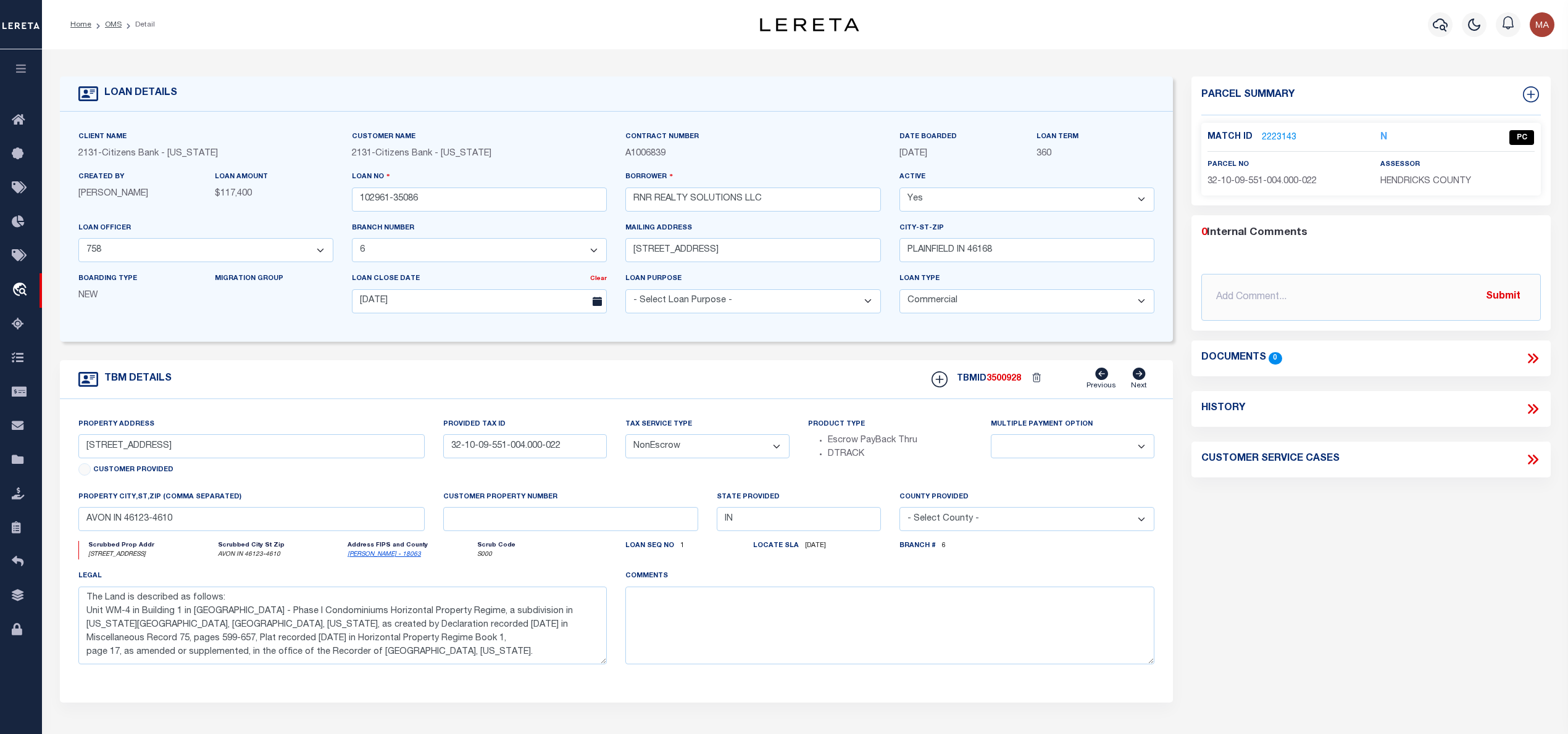
click at [116, 30] on ol "Home OMS Detail" at bounding box center [112, 25] width 104 height 26
click at [116, 25] on link "OMS" at bounding box center [113, 25] width 17 height 7
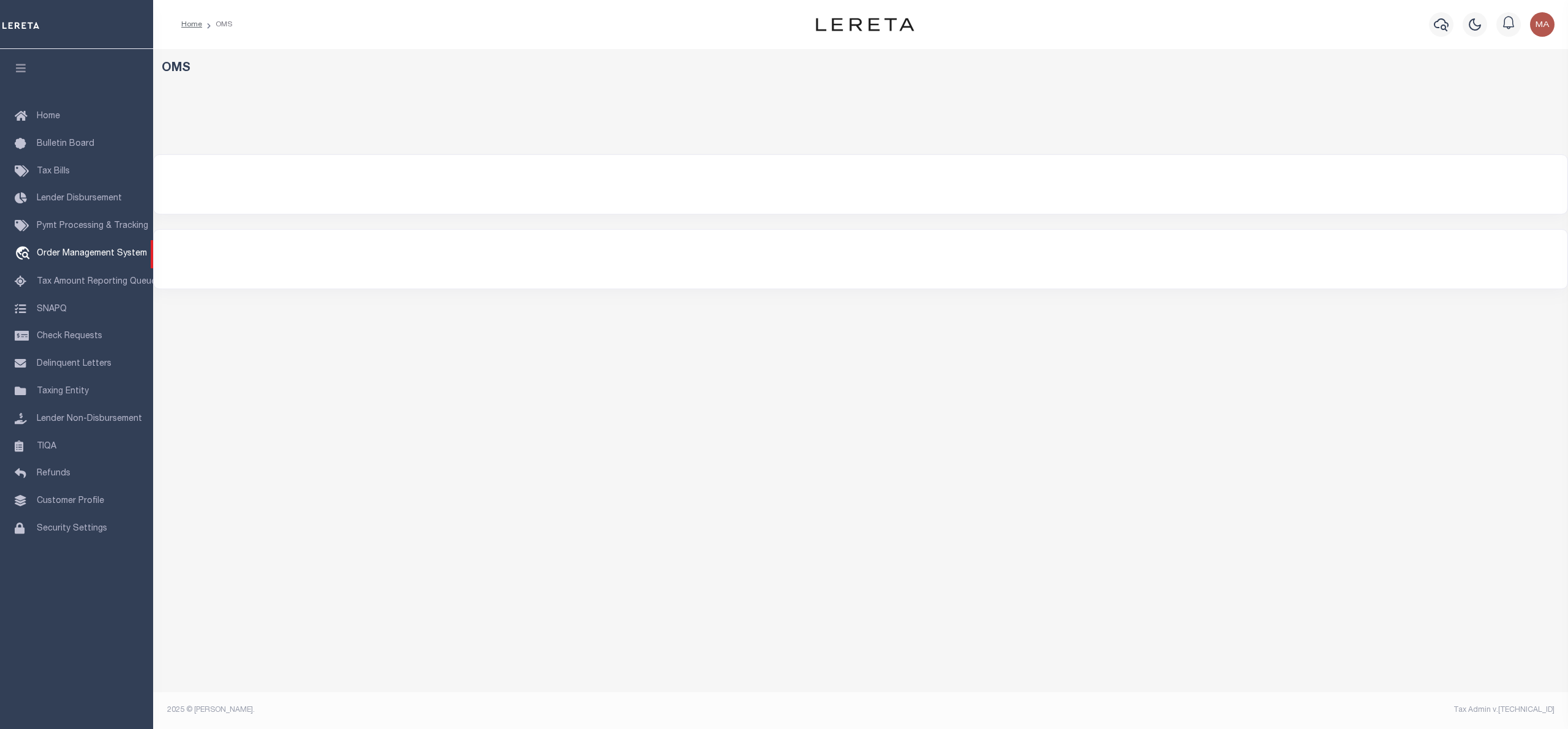
select select "200"
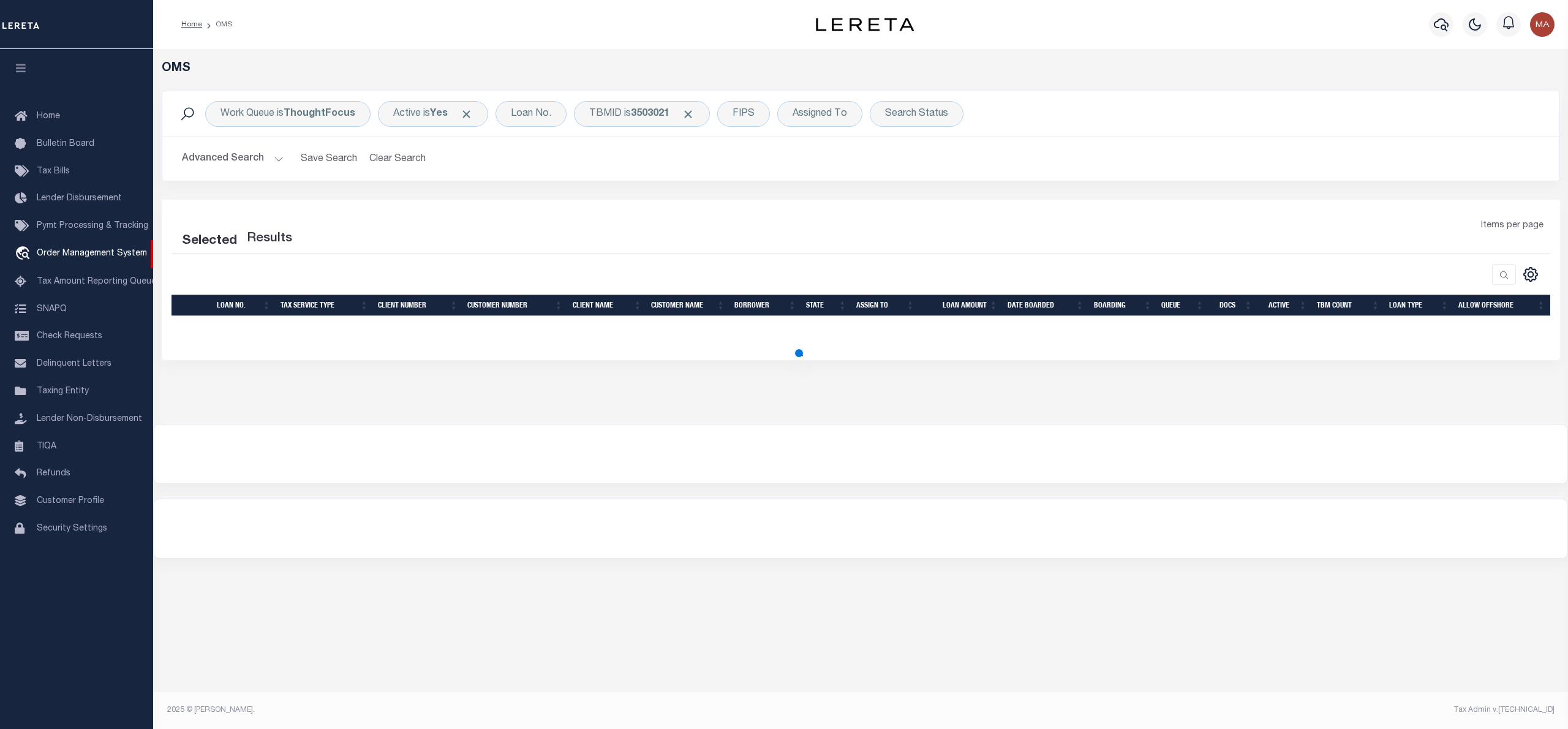
select select "200"
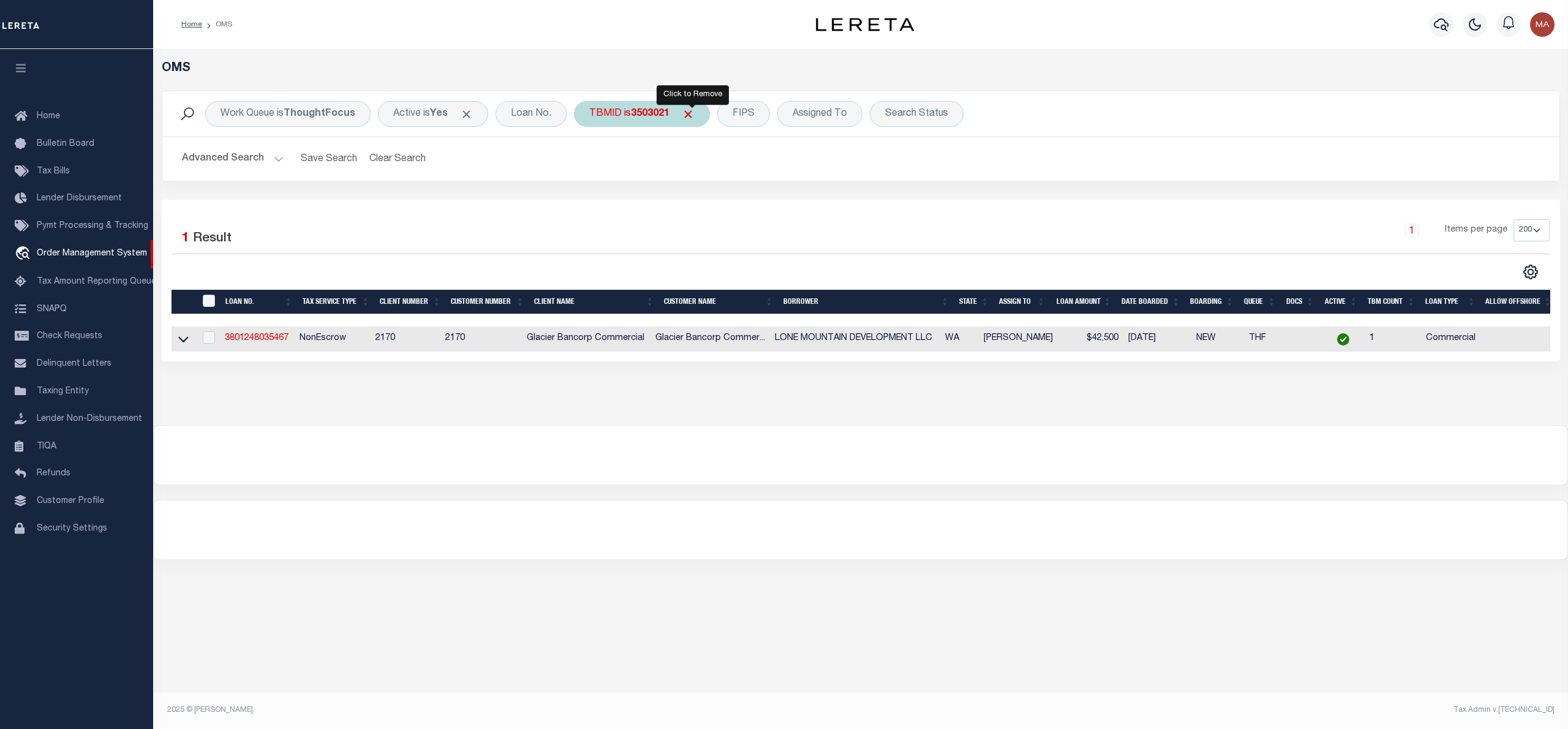
click at [687, 110] on span "Click to Remove" at bounding box center [688, 114] width 13 height 13
click at [850, 106] on div "Search Status" at bounding box center [844, 114] width 94 height 26
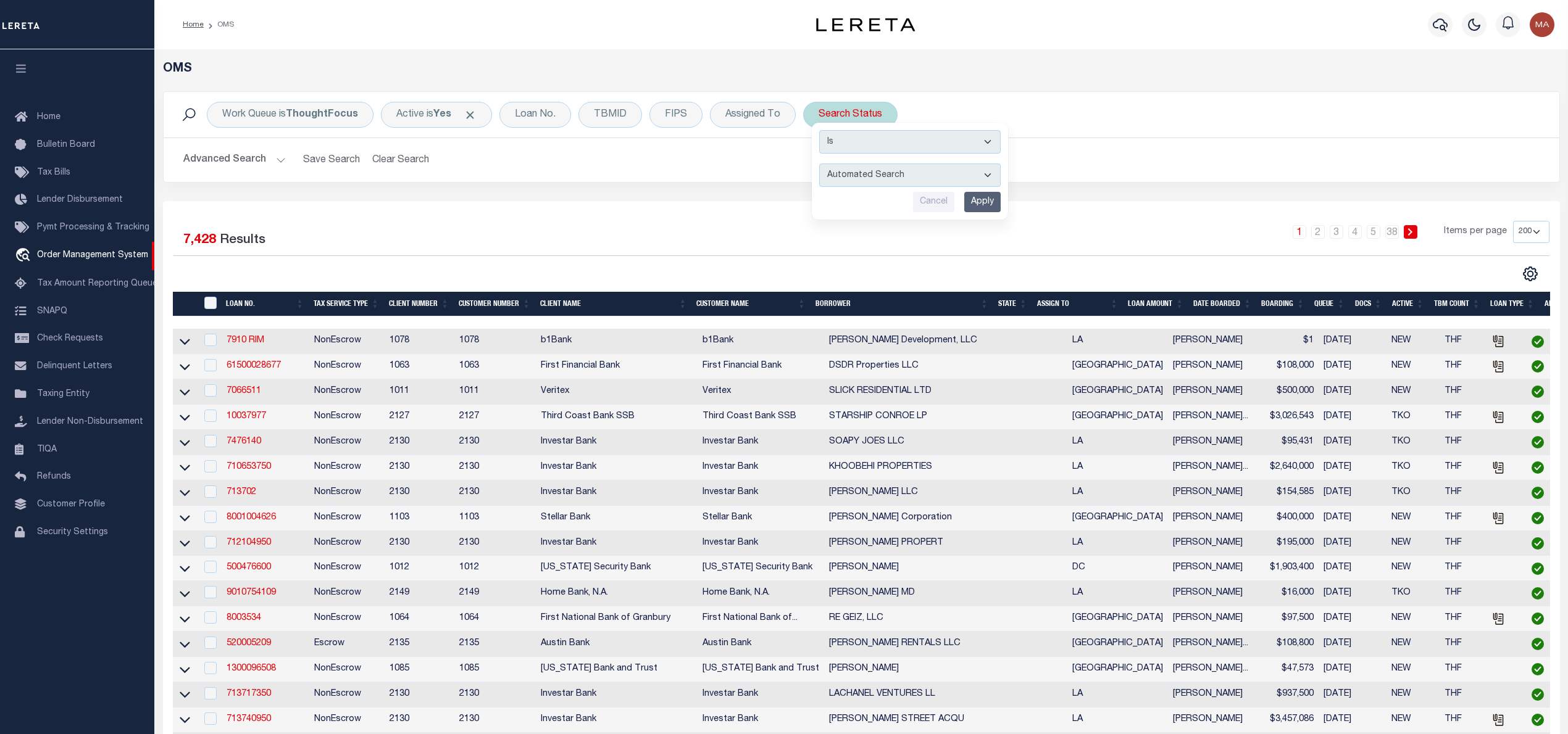
click at [860, 180] on select "Automated Search Bad Parcel Complete Duplicate Parcel High Dollar Reporting In …" at bounding box center [910, 175] width 182 height 23
click at [867, 176] on select "Automated Search Bad Parcel Complete Duplicate Parcel High Dollar Reporting In …" at bounding box center [910, 175] width 182 height 23
select select "RD"
click at [821, 164] on select "Automated Search Bad Parcel Complete Duplicate Parcel High Dollar Reporting In …" at bounding box center [910, 175] width 182 height 23
click at [744, 104] on div "Assigned To" at bounding box center [752, 114] width 86 height 26
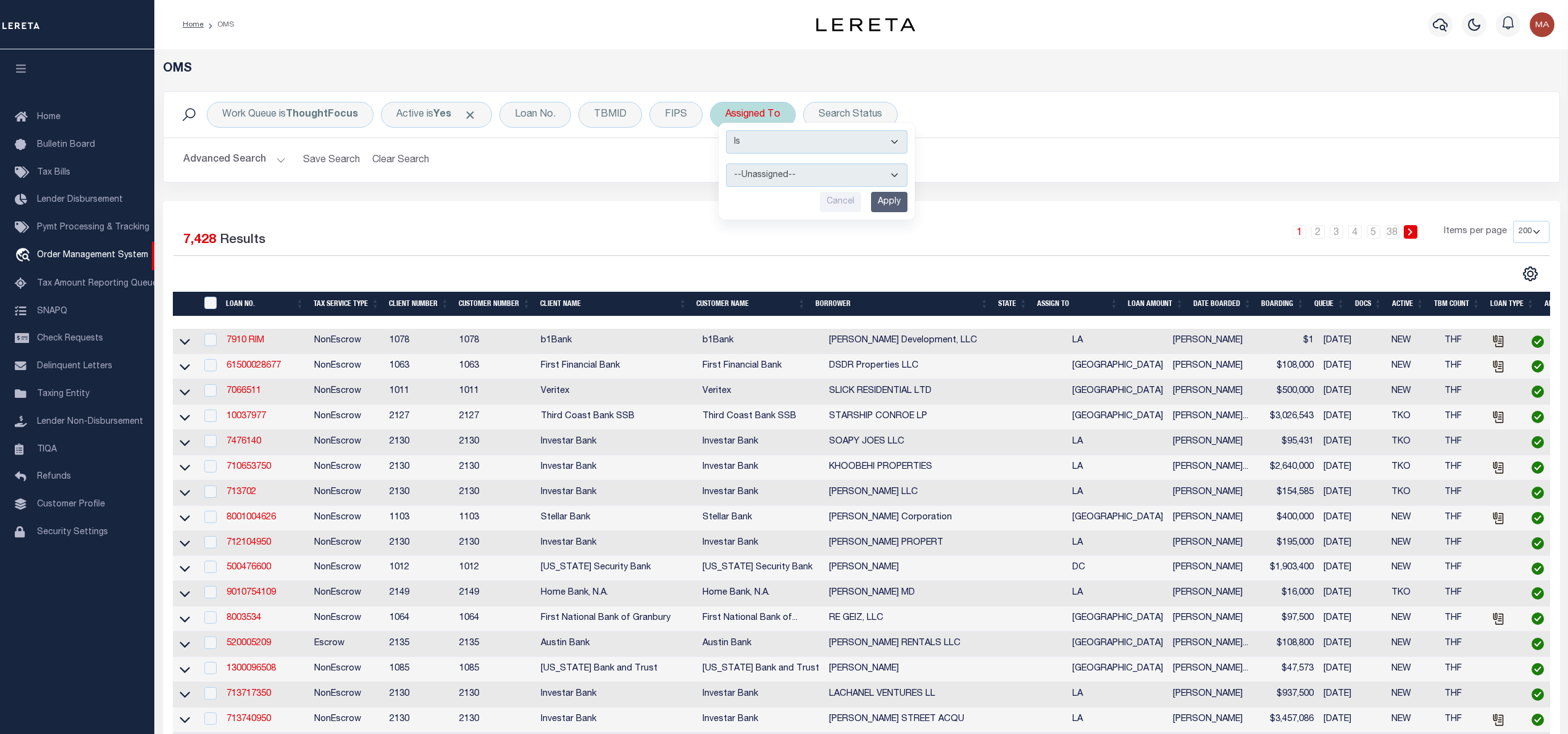
click at [769, 178] on select "--Unassigned-- [PERSON_NAME] [PERSON_NAME] [PERSON_NAME] [PERSON_NAME], [PERSON…" at bounding box center [816, 175] width 182 height 23
select select "[PERSON_NAME]"
click at [726, 164] on select "--Unassigned-- [PERSON_NAME] [PERSON_NAME] [PERSON_NAME] [PERSON_NAME], [PERSON…" at bounding box center [816, 175] width 182 height 23
click at [877, 200] on input "Apply" at bounding box center [889, 202] width 37 height 21
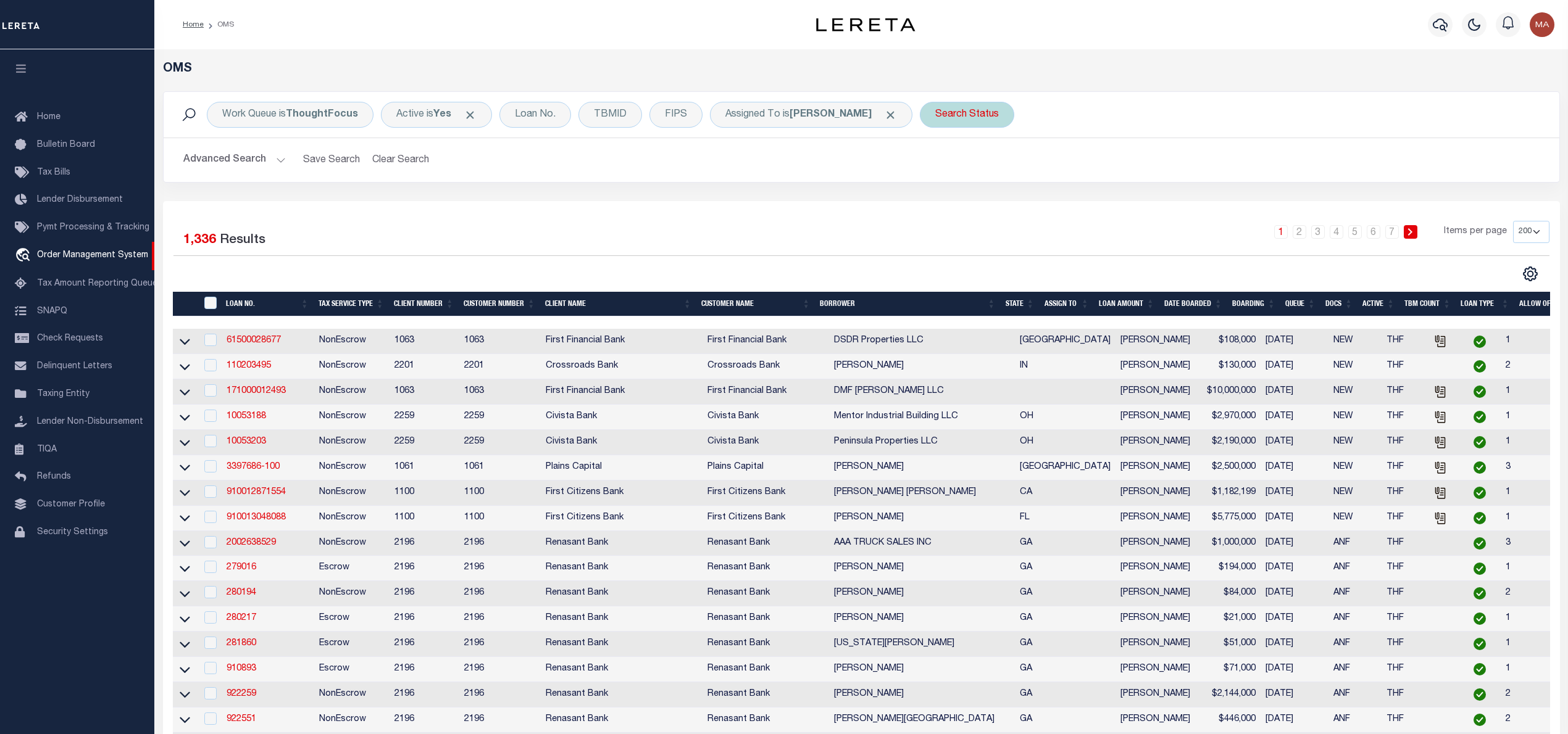
click at [944, 114] on div "Search Status" at bounding box center [967, 114] width 94 height 26
click at [968, 179] on select "Automated Search Bad Parcel Complete Duplicate Parcel High Dollar Reporting In …" at bounding box center [1026, 175] width 182 height 23
select select "RD"
click at [936, 164] on select "Automated Search Bad Parcel Complete Duplicate Parcel High Dollar Reporting In …" at bounding box center [1026, 175] width 182 height 23
click at [1081, 200] on input "Apply" at bounding box center [1099, 202] width 37 height 21
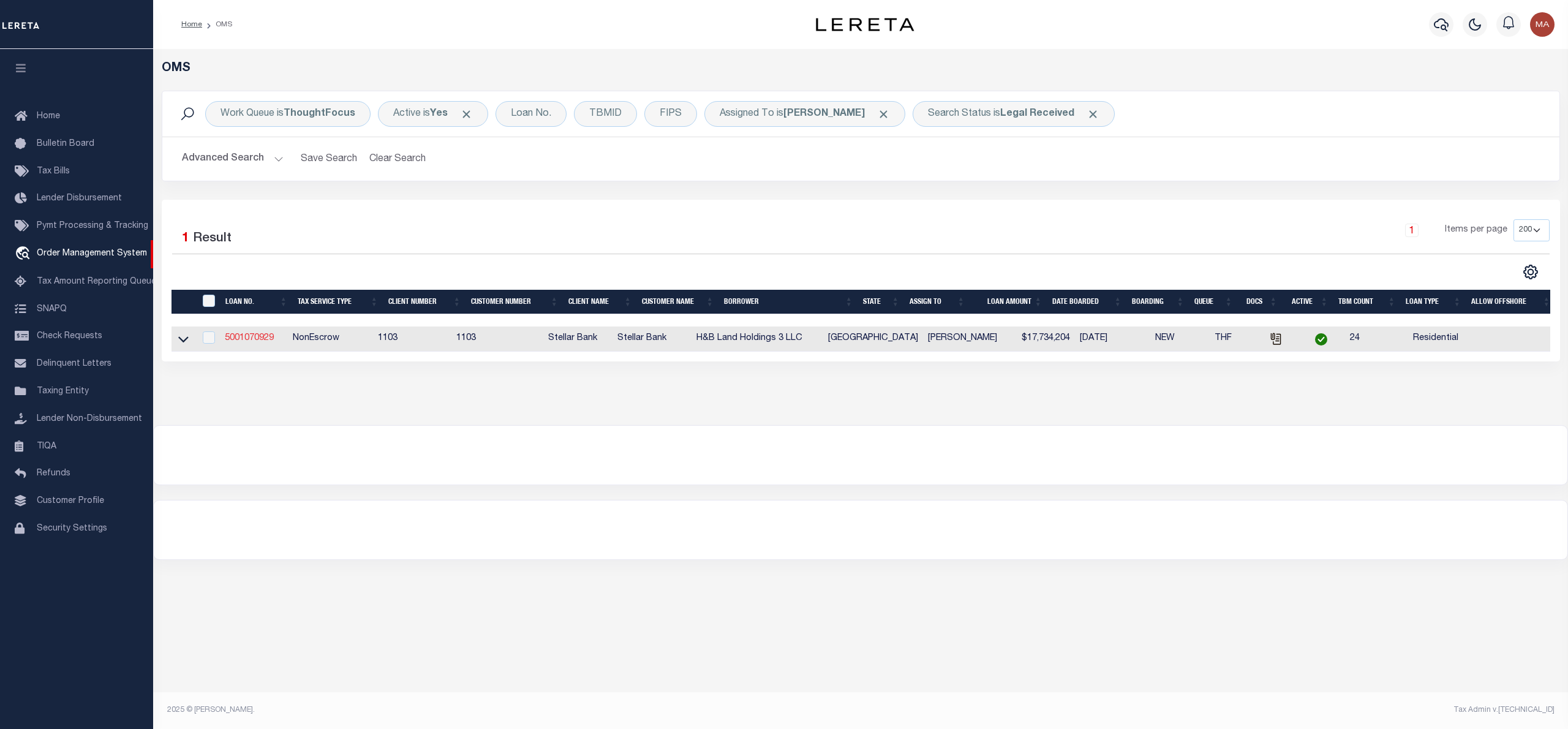
click at [251, 338] on link "5001070929" at bounding box center [249, 338] width 49 height 9
type input "5001070929"
type input "H&B Land Holdings 3 LLC"
select select
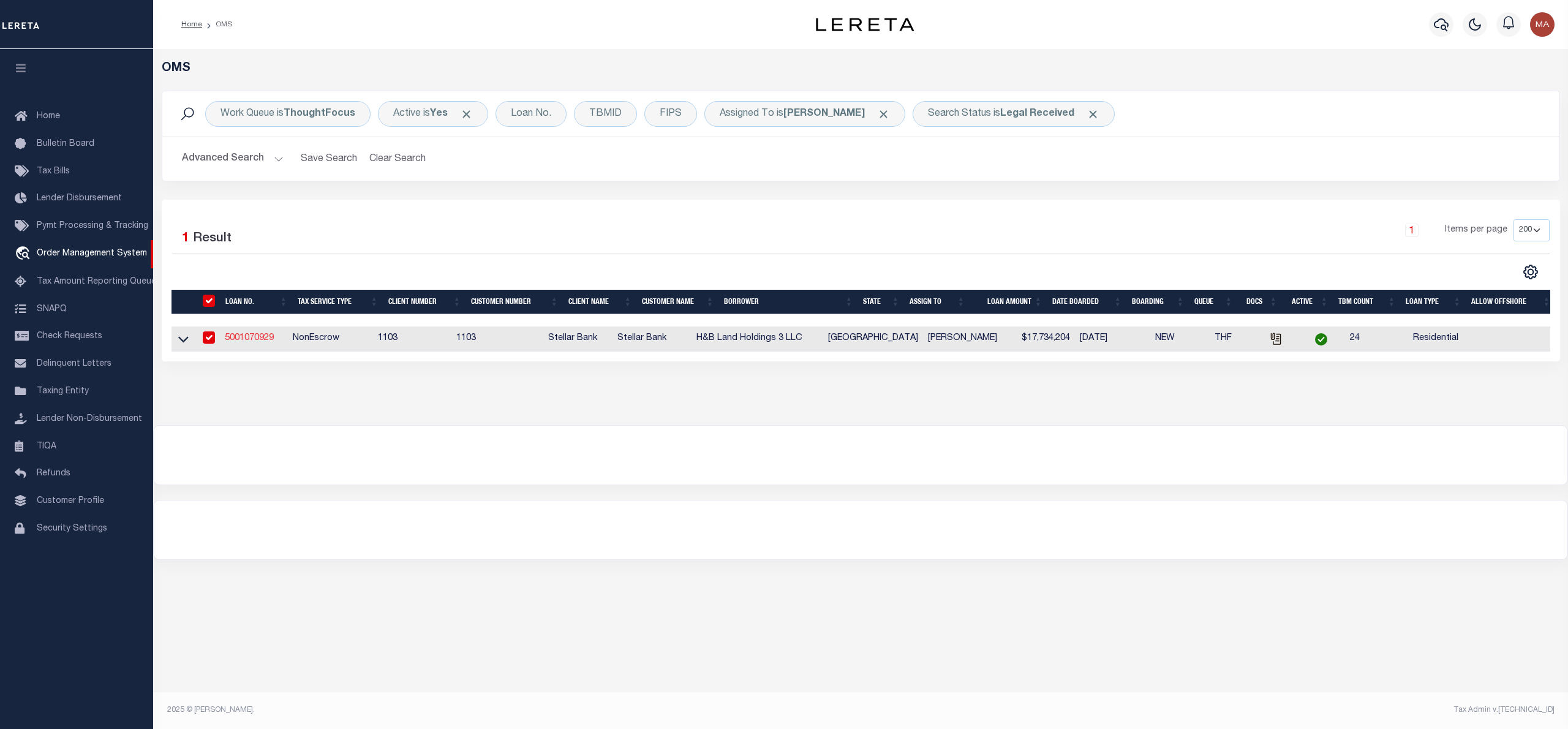
type input "[STREET_ADDRESS]"
type input "[GEOGRAPHIC_DATA] TX 77041-2037"
type input "[DATE]"
select select "10"
select select "NonEscrow"
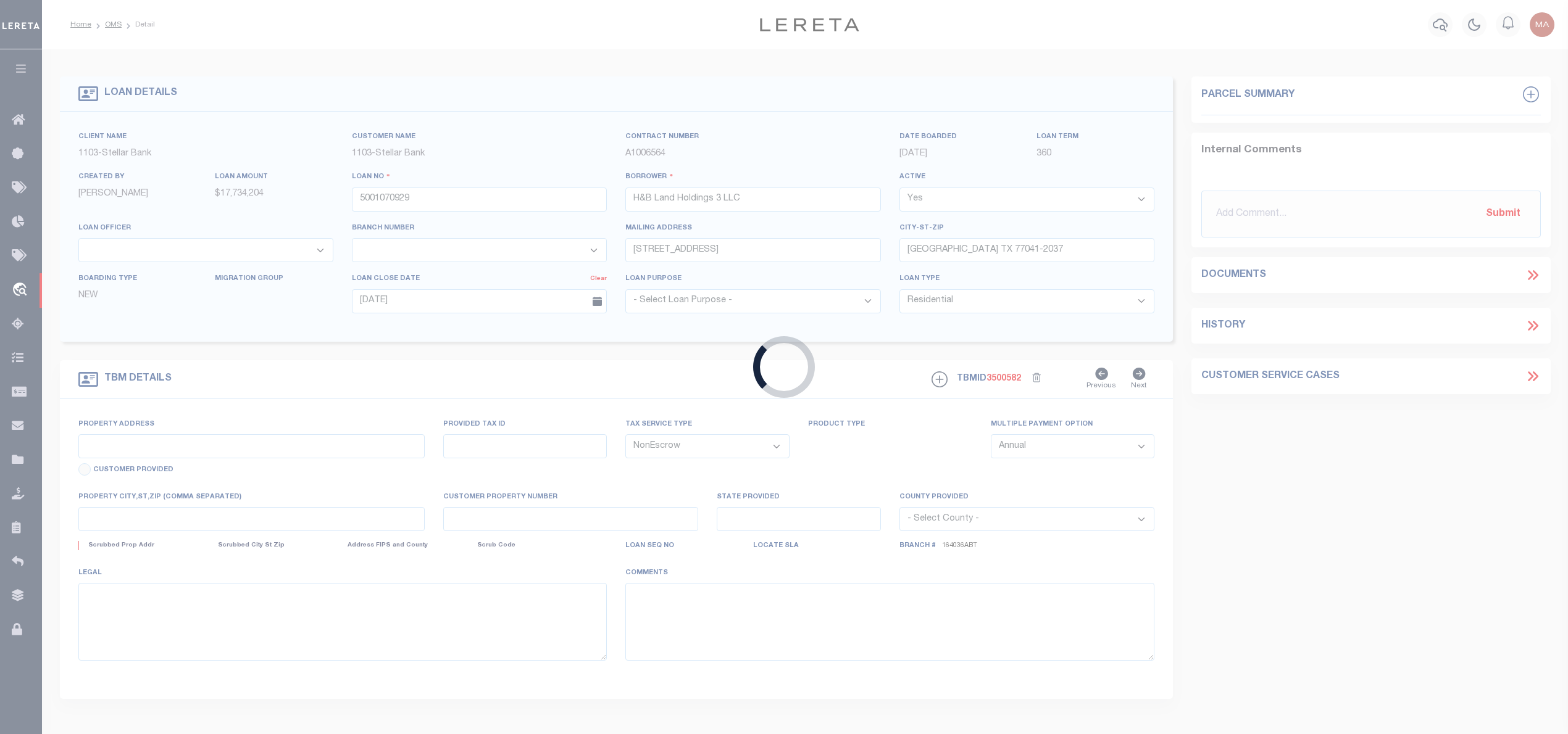
type input "[STREET_ADDRESS]"
select select
type input "[PERSON_NAME] TX 77417-0262"
type textarea "Emberly Sec 1 - [GEOGRAPHIC_DATA] Lots 5, 10, 13, 17, 27, 29, 31, 33, 35, 37, 3…"
select select "11286"
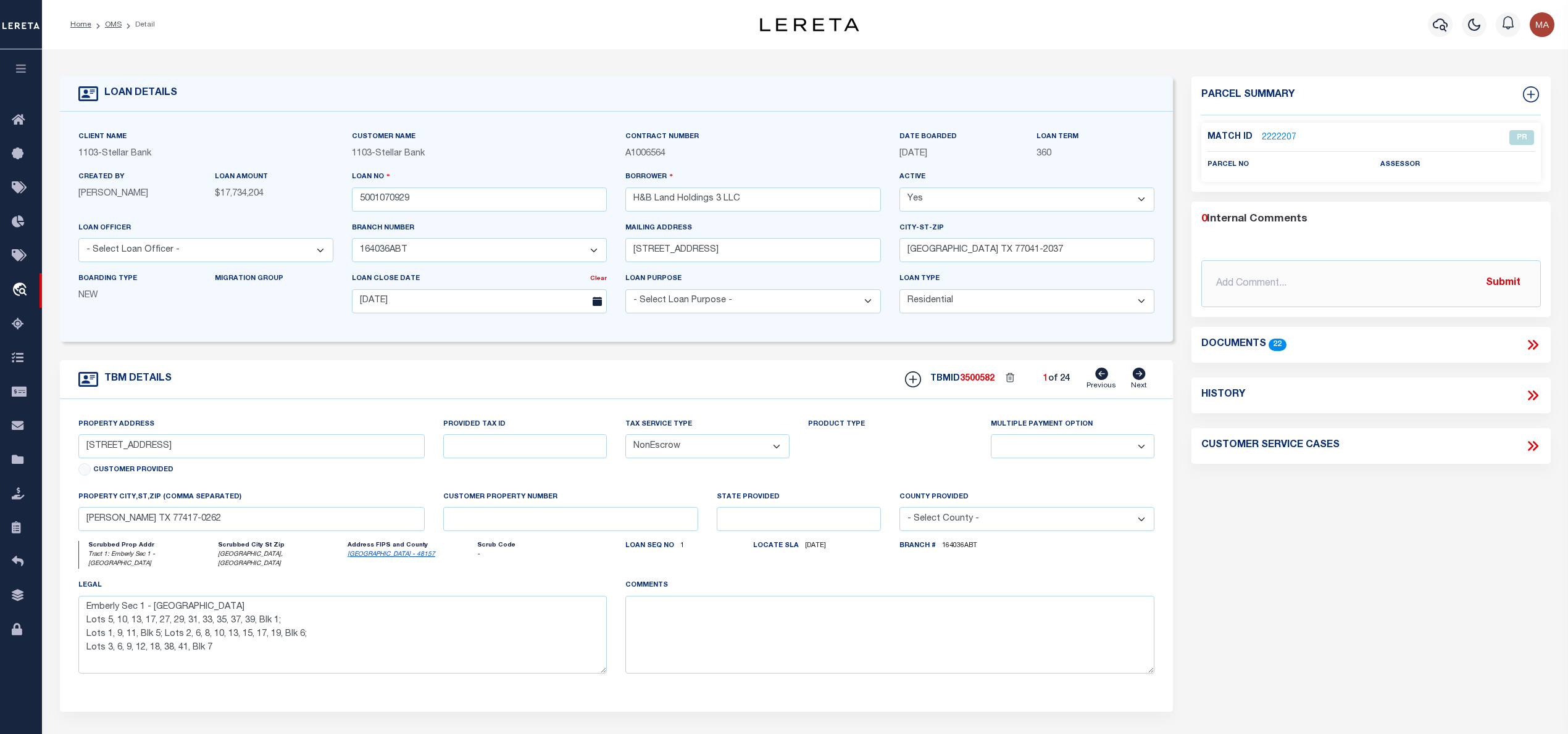
click at [1529, 339] on icon at bounding box center [1533, 345] width 16 height 16
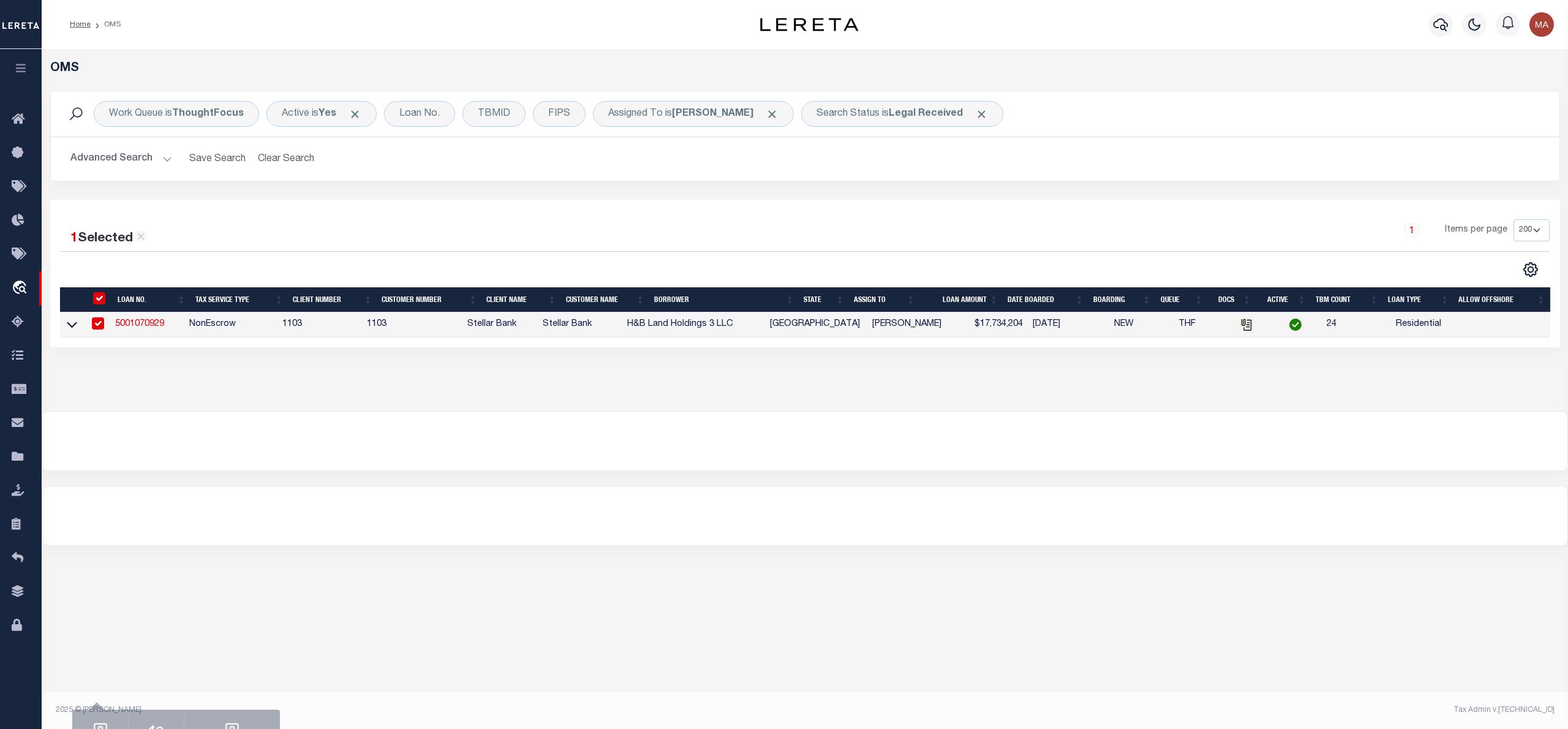
click at [145, 328] on link "5001070929" at bounding box center [139, 324] width 49 height 9
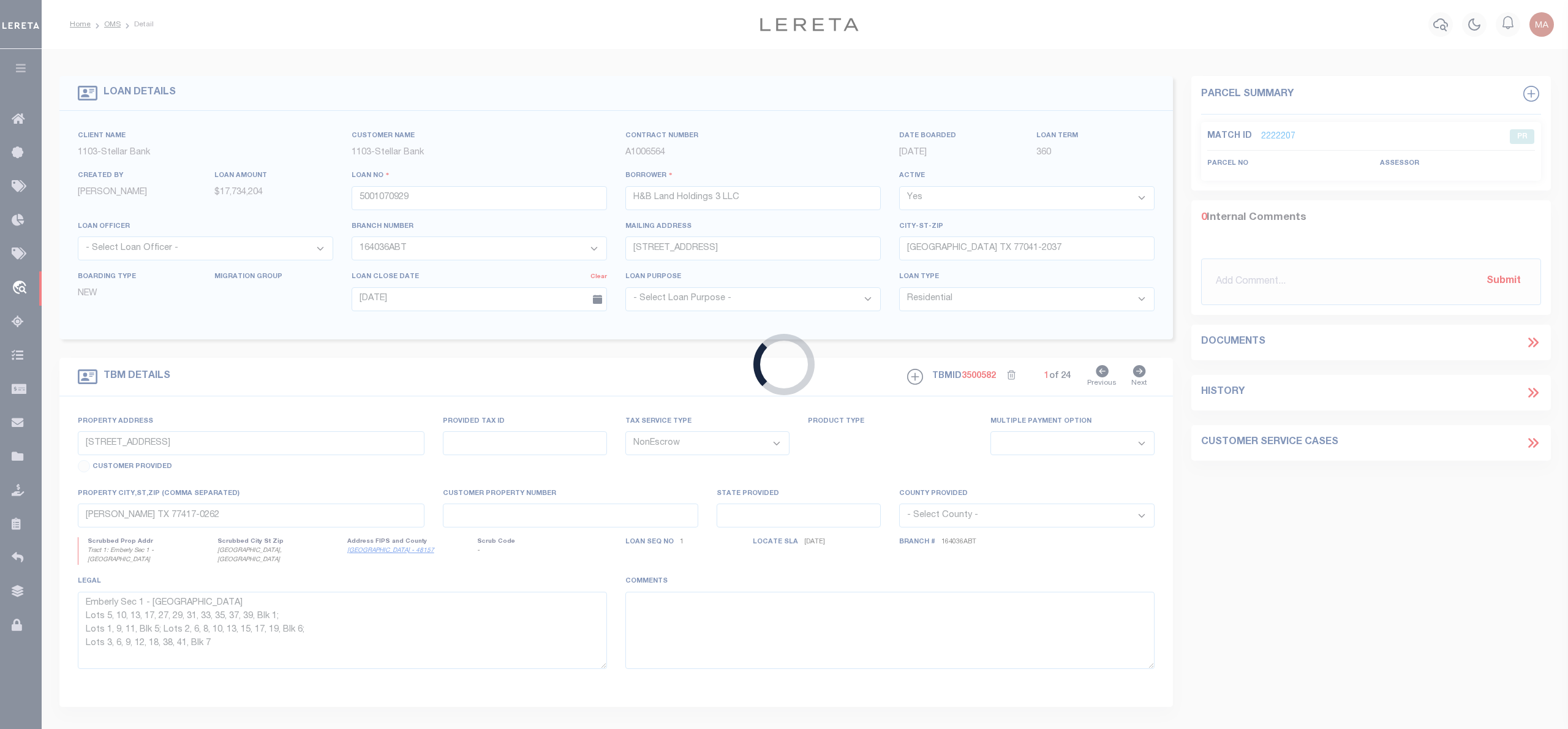
select select
type textarea "Emberly Sec 1 - [GEOGRAPHIC_DATA] Lots 5, 10, 13, 17, 27, 29, 31, 33, 35, 37, 3…"
select select "11286"
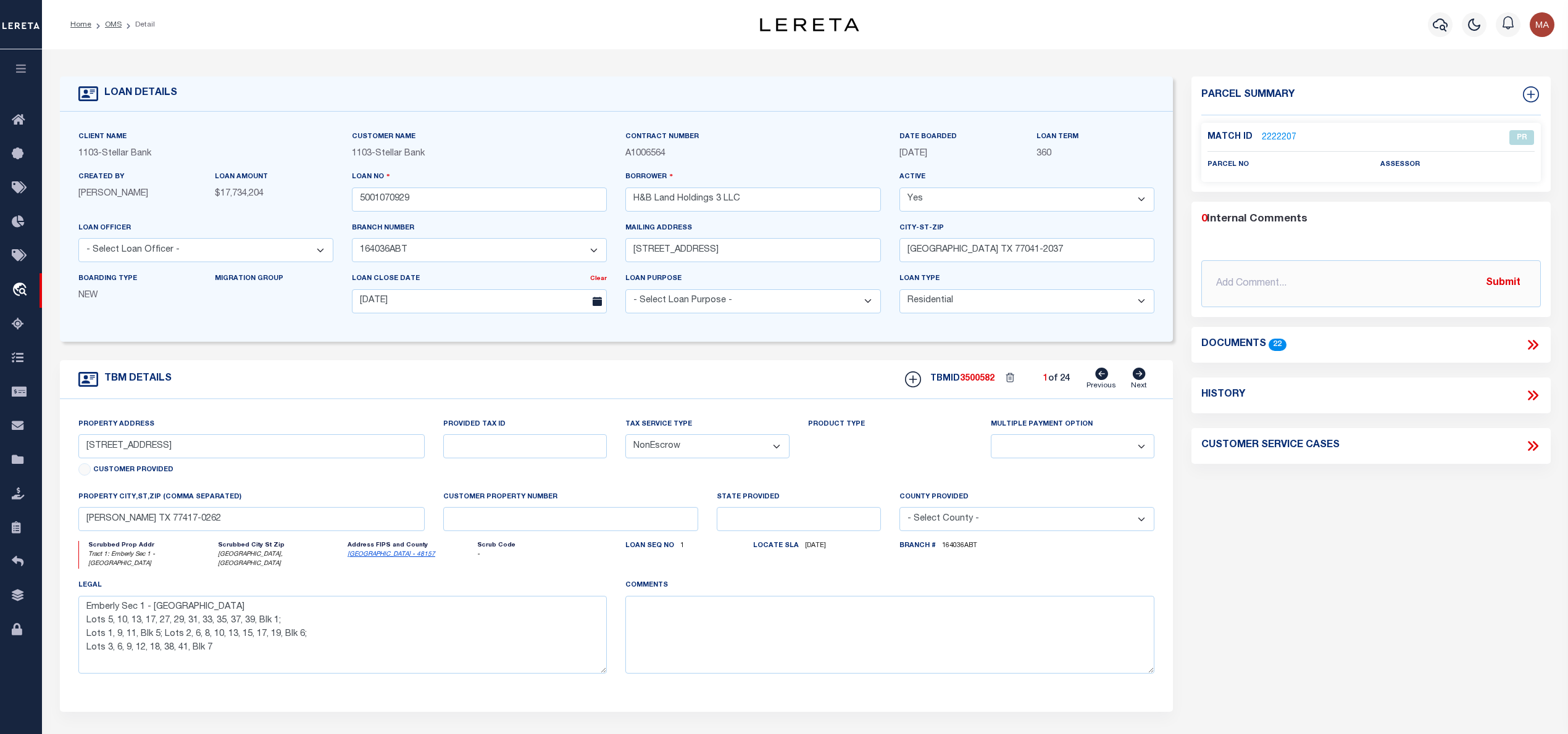
click at [1277, 132] on link "2222207" at bounding box center [1279, 138] width 35 height 13
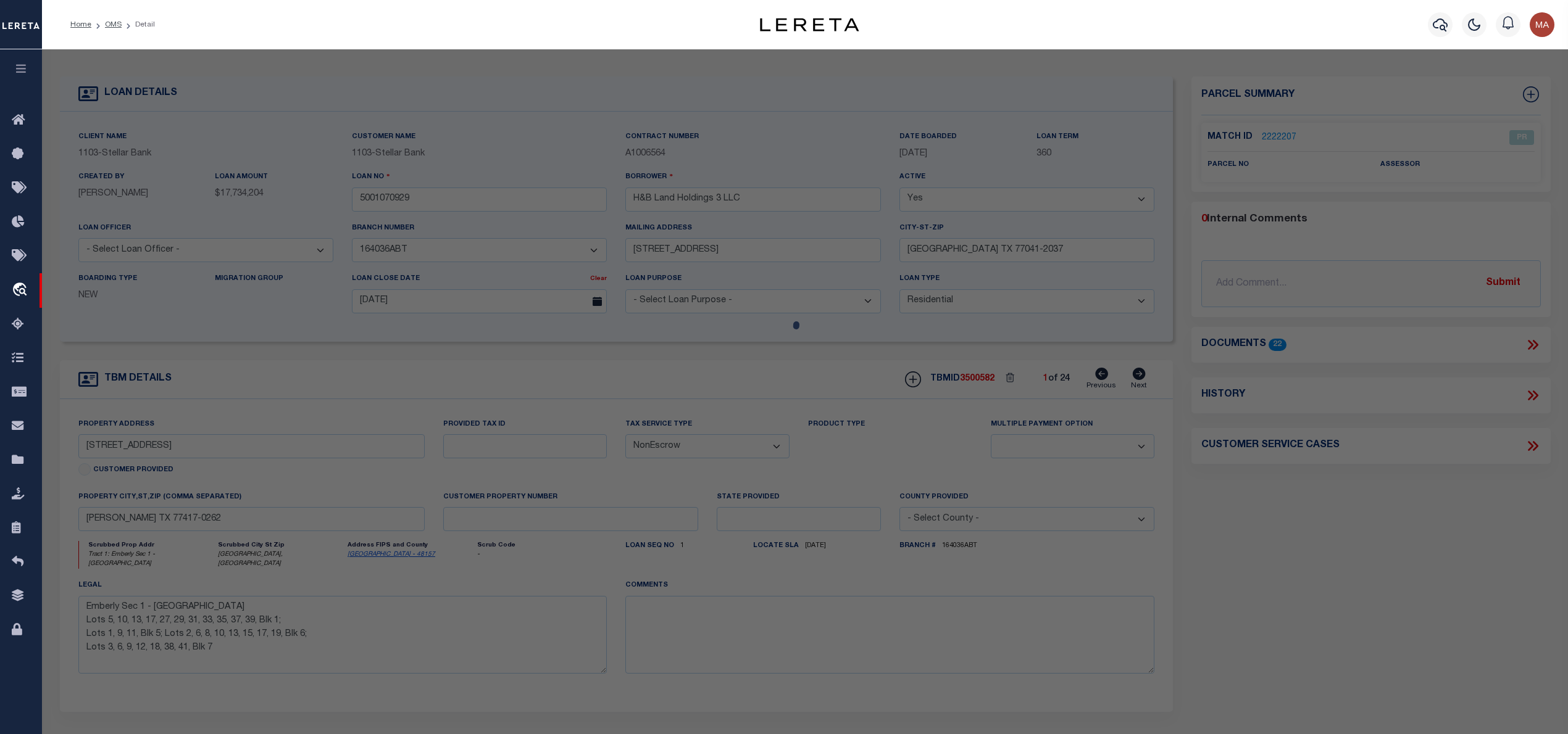
checkbox input "false"
select select "PR"
checkbox input "false"
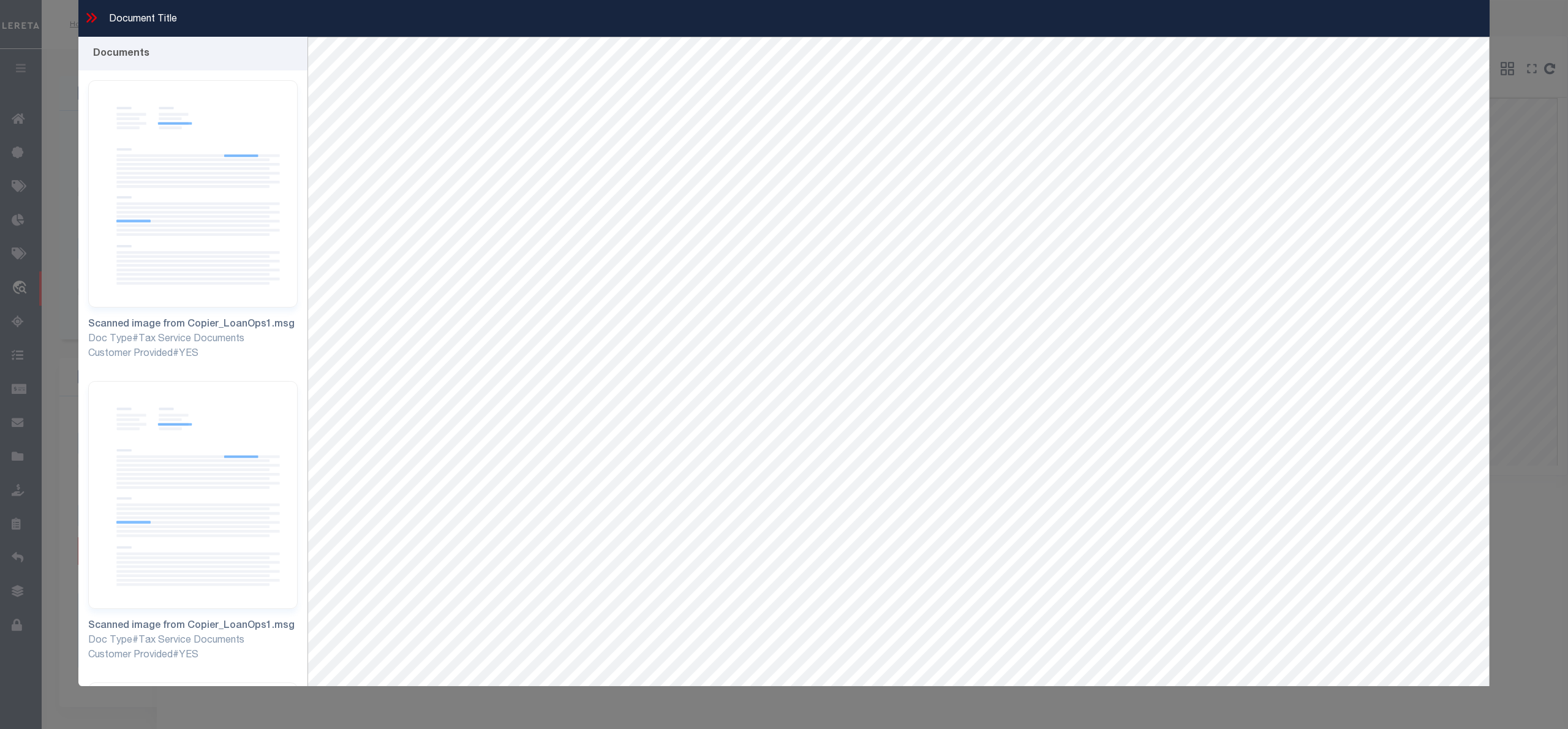
select select "11286"
select select "10"
select select "NonEscrow"
